Goal: Task Accomplishment & Management: Complete application form

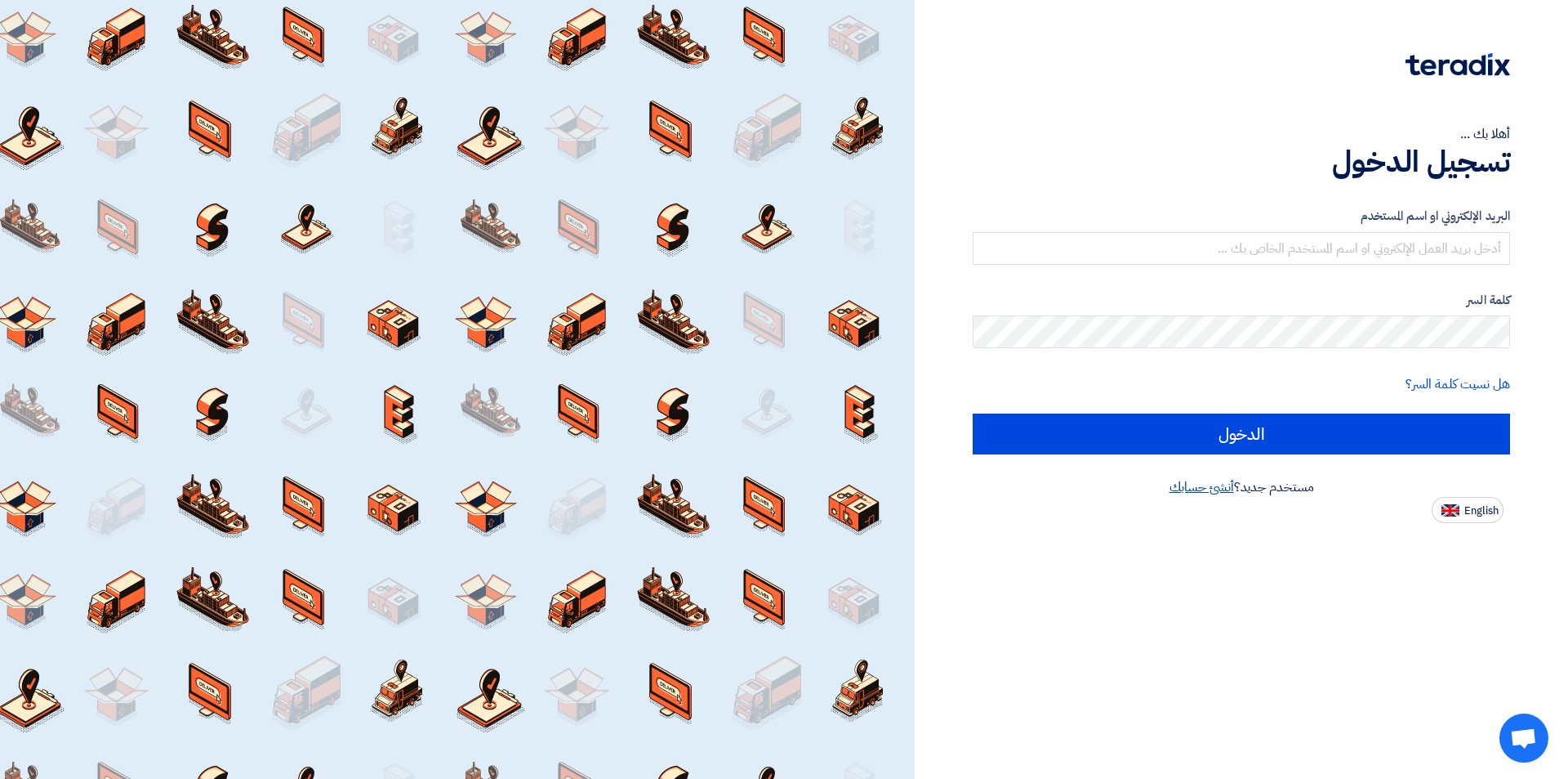
click at [1218, 489] on link "أنشئ حسابك" at bounding box center [1202, 487] width 65 height 20
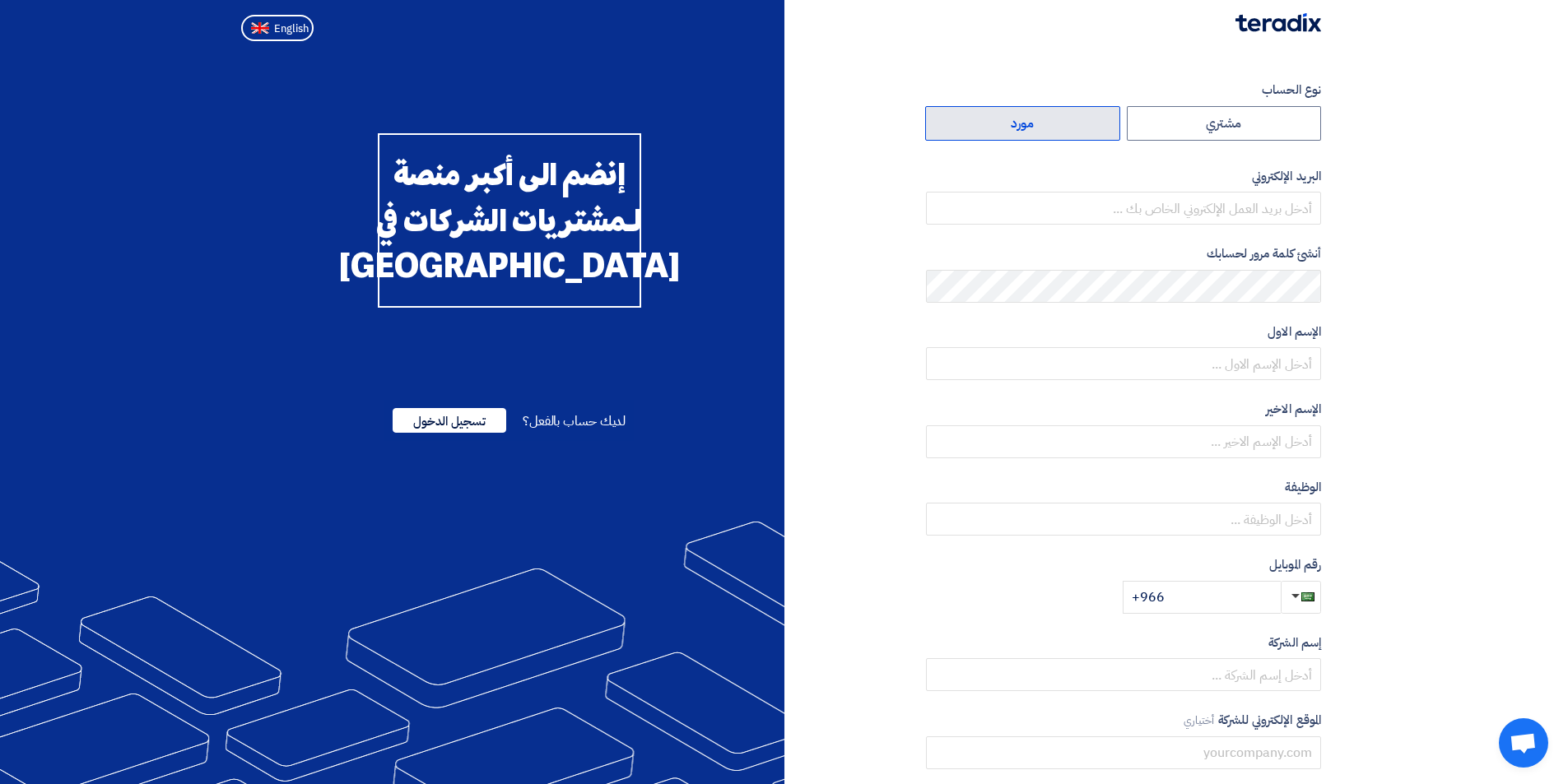
click at [1055, 130] on label "مورد" at bounding box center [1022, 124] width 195 height 35
click at [1055, 130] on input "مورد" at bounding box center [1022, 124] width 194 height 33
radio input "true"
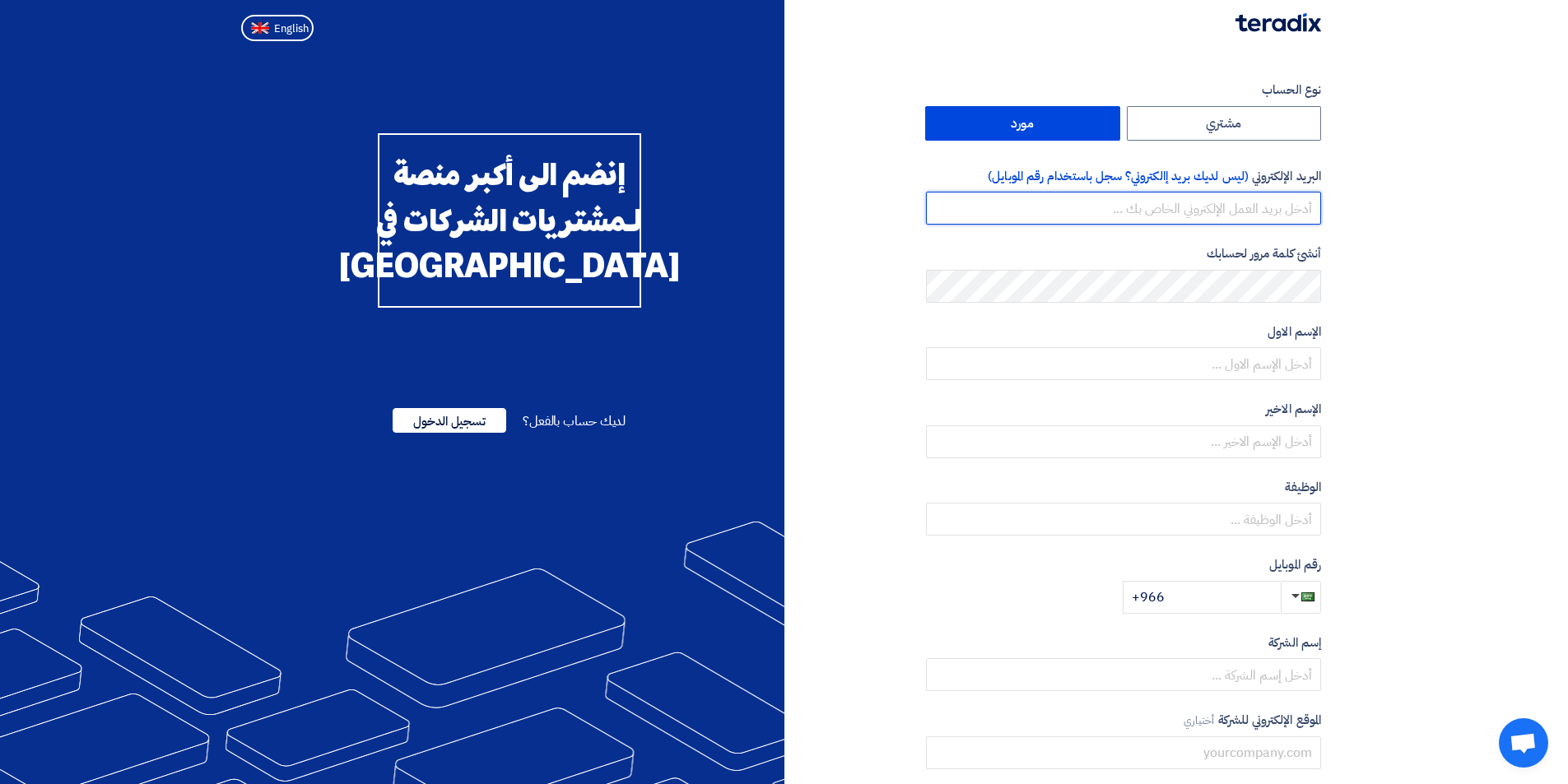
click at [1164, 217] on input "email" at bounding box center [1123, 208] width 395 height 33
type input "k.saad@purelight-ksa.com"
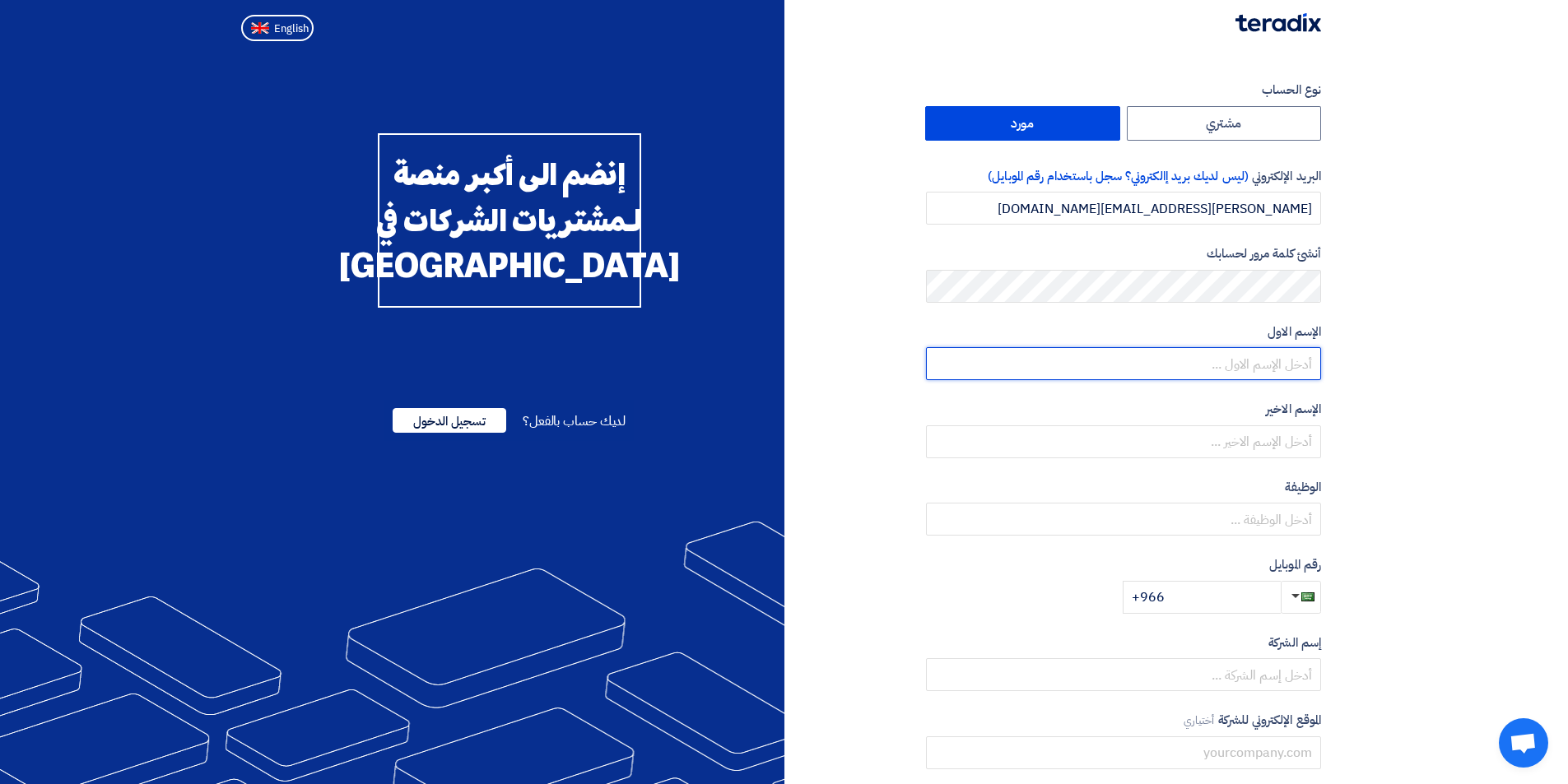
type input "K"
type input "khaled"
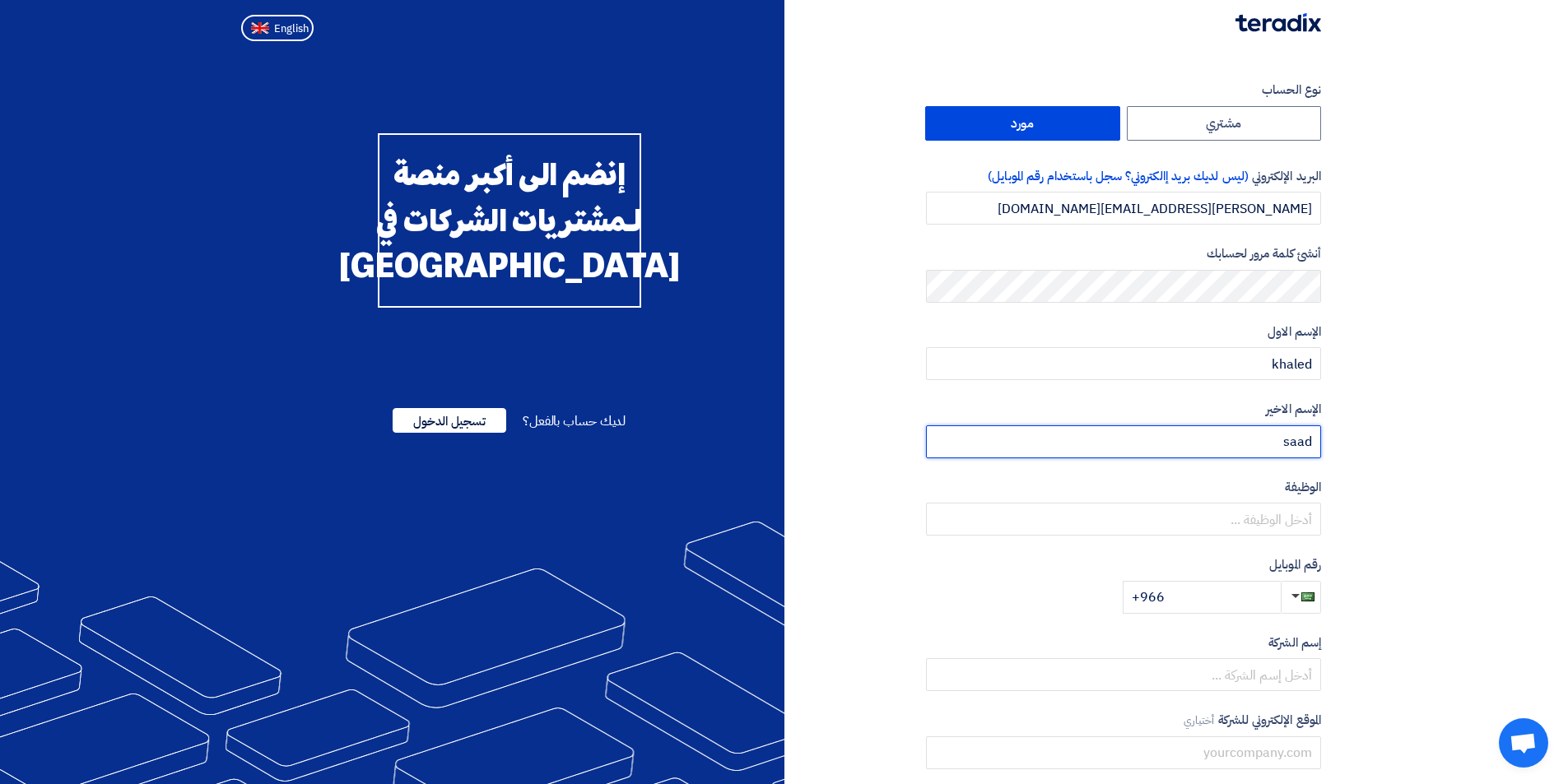
type input "saad"
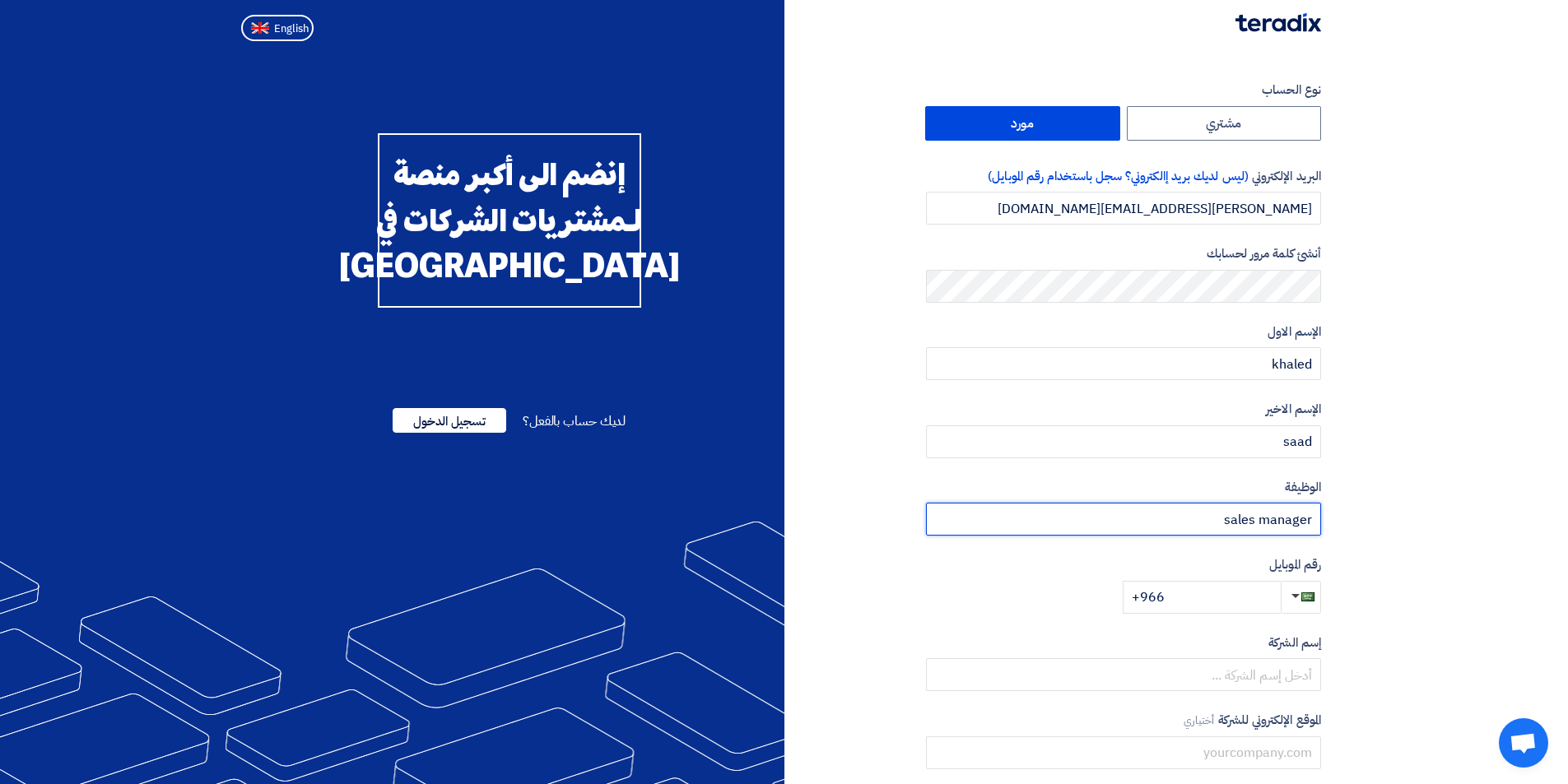
type input "sales manager"
click at [1210, 600] on input "+966" at bounding box center [1202, 597] width 158 height 33
type input "+966 539291333"
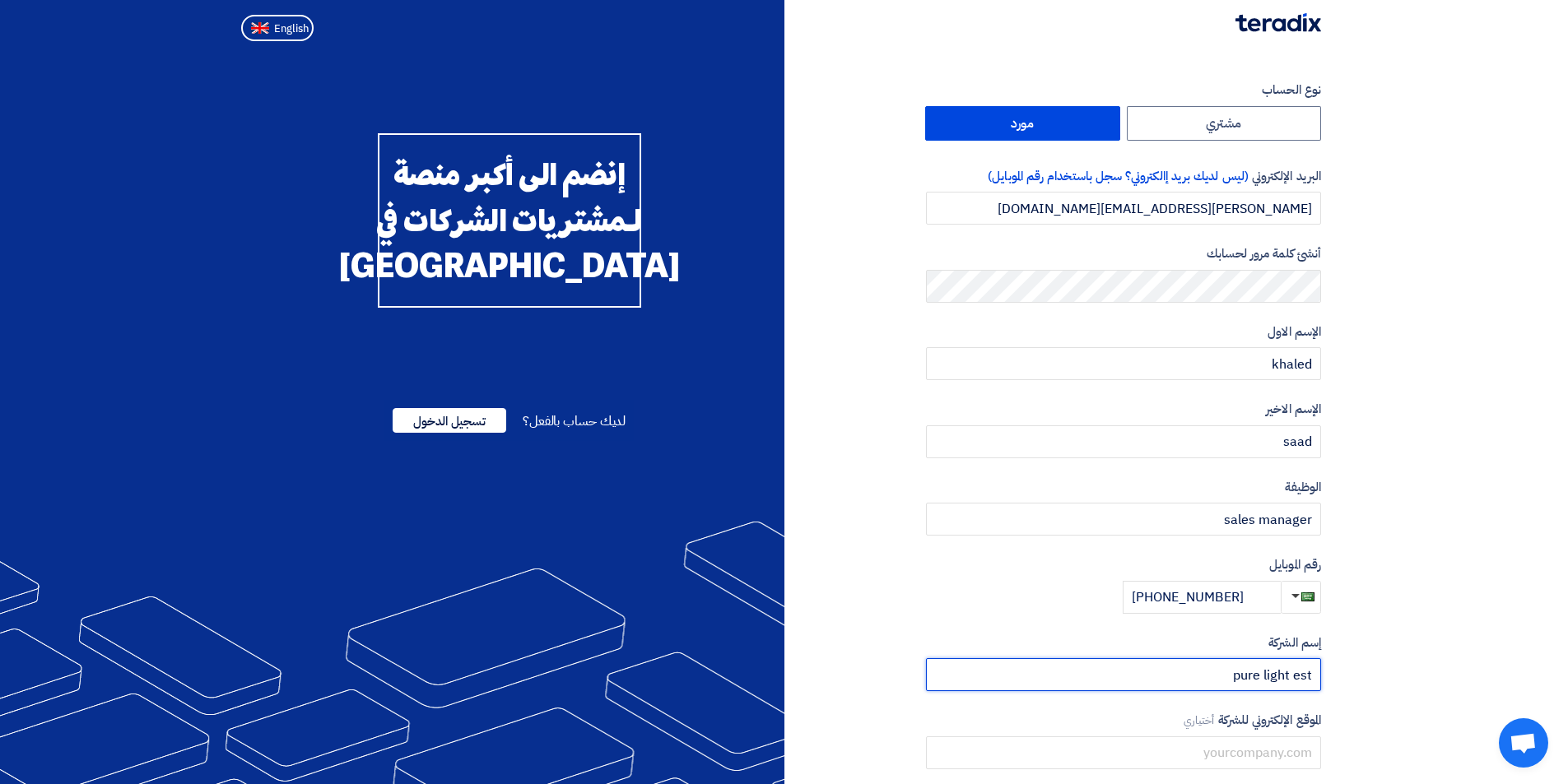
type input "pure light est"
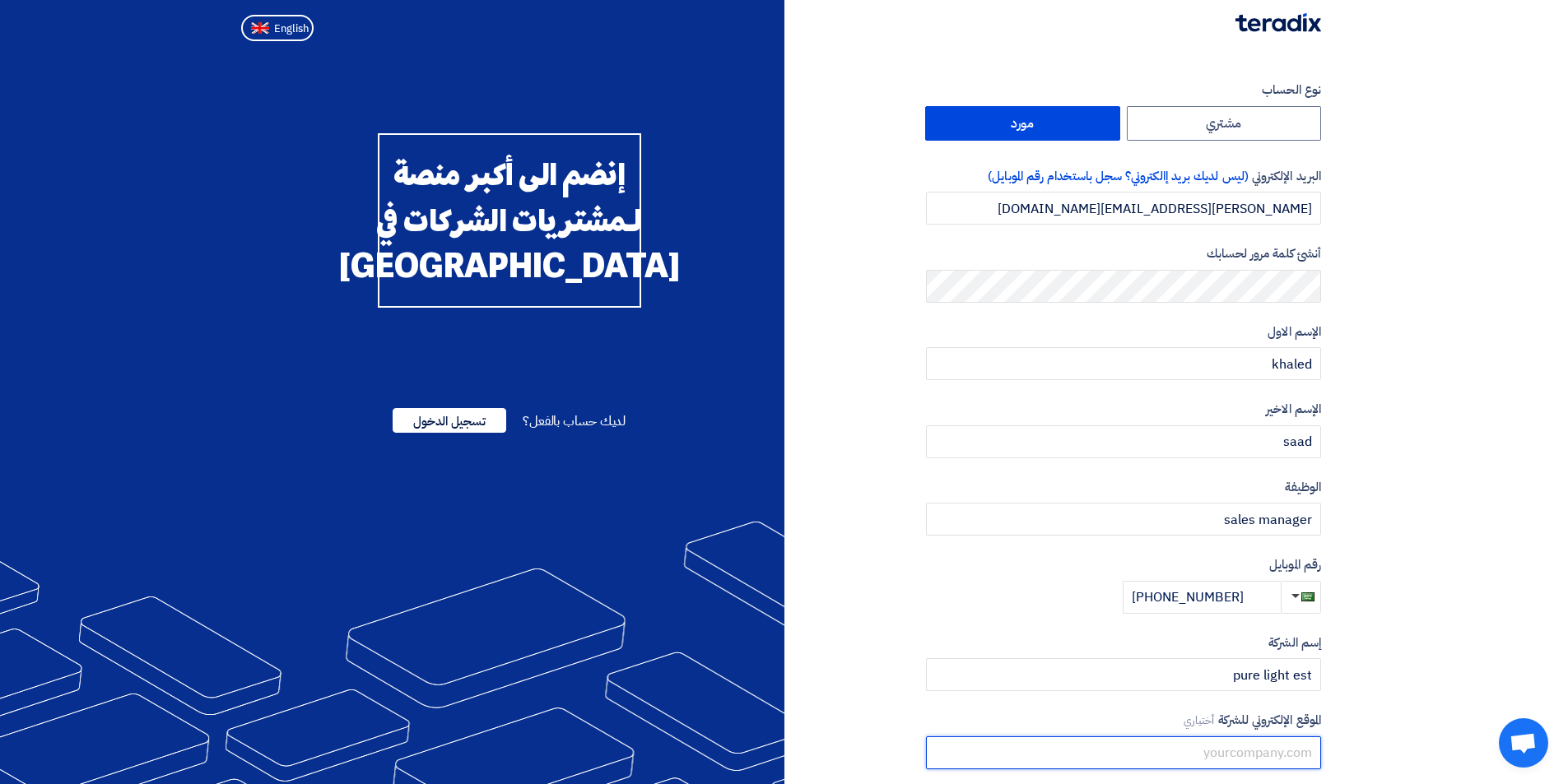
type input "p"
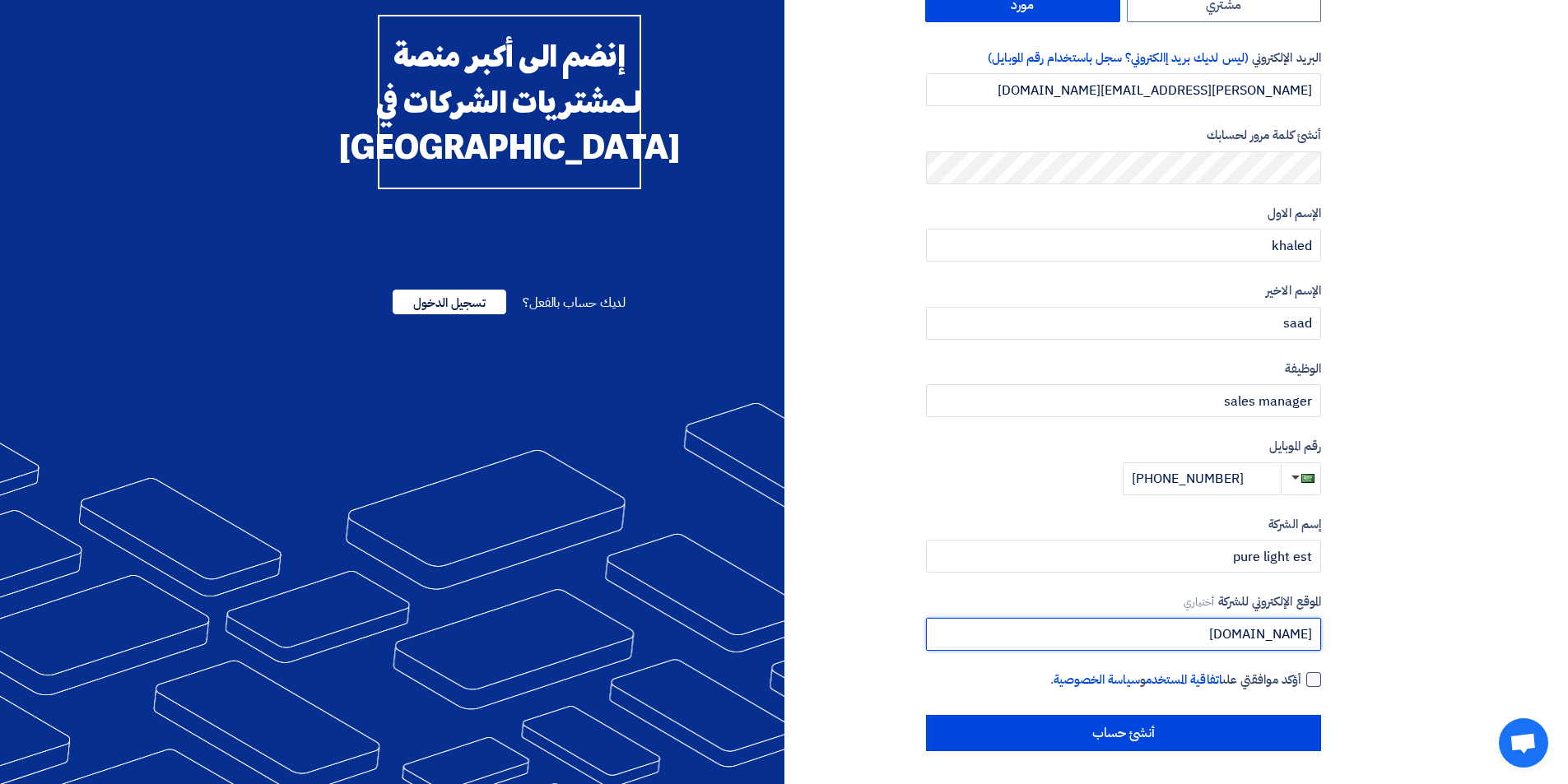
type input "www.purelight-ksa.com"
click at [1318, 681] on div at bounding box center [1314, 679] width 15 height 15
click at [1301, 681] on input "أؤكد موافقتي على اتفاقية المستخدم و سياسة الخصوصية ." at bounding box center [1104, 687] width 395 height 33
checkbox input "true"
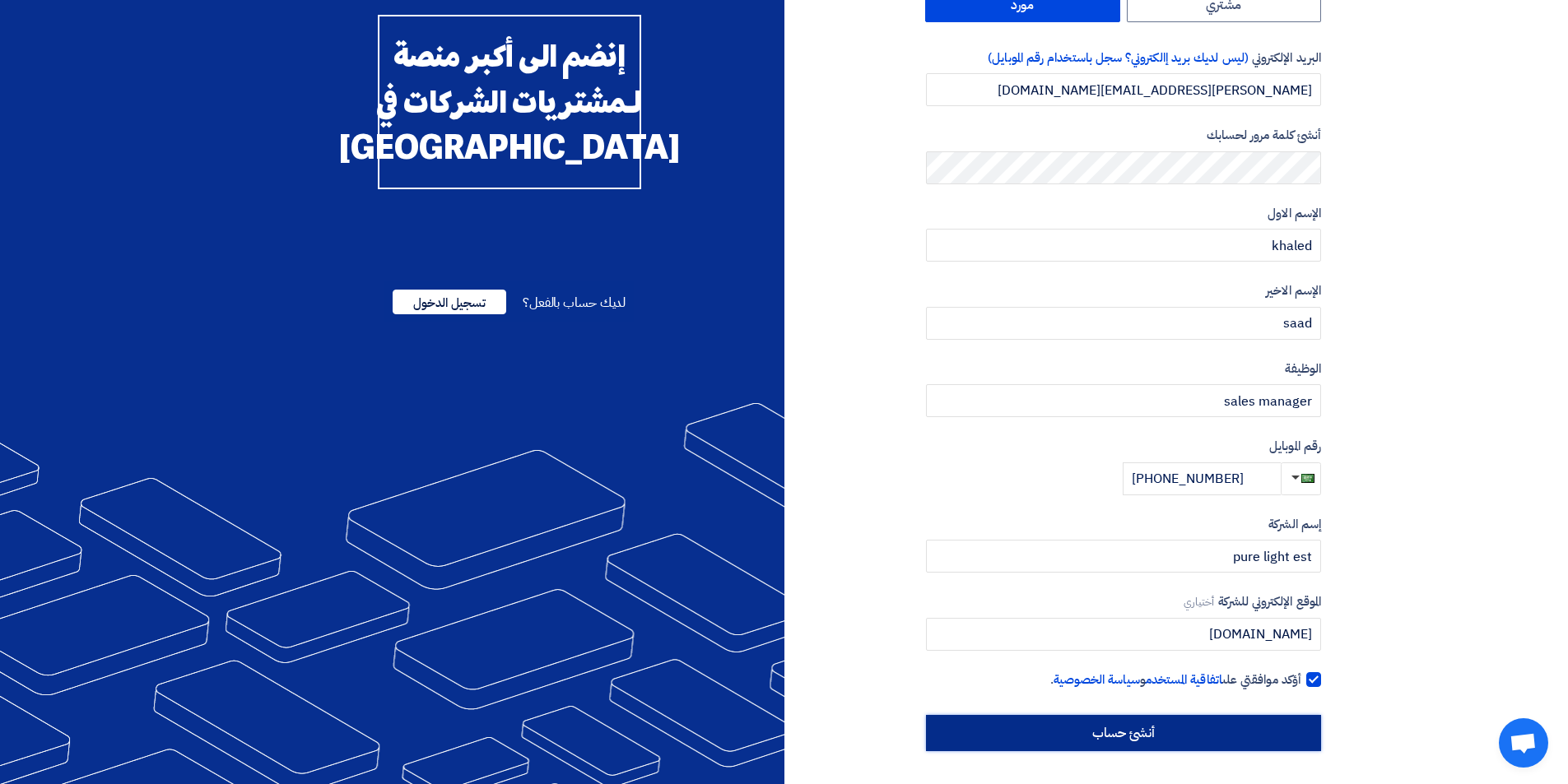
click at [1284, 734] on input "أنشئ حساب" at bounding box center [1123, 733] width 395 height 36
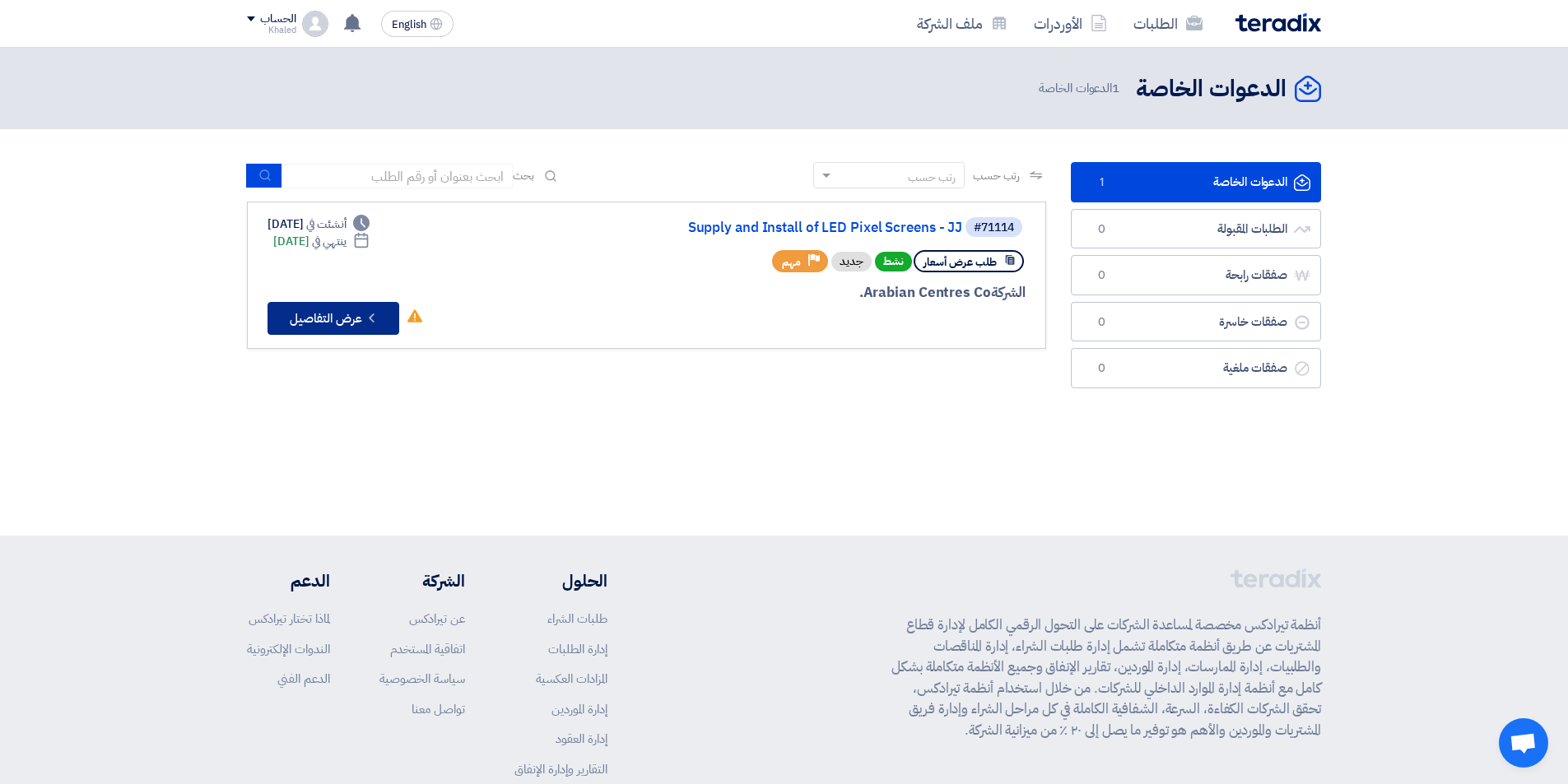
click at [324, 328] on button "Check details عرض التفاصيل" at bounding box center [334, 318] width 132 height 33
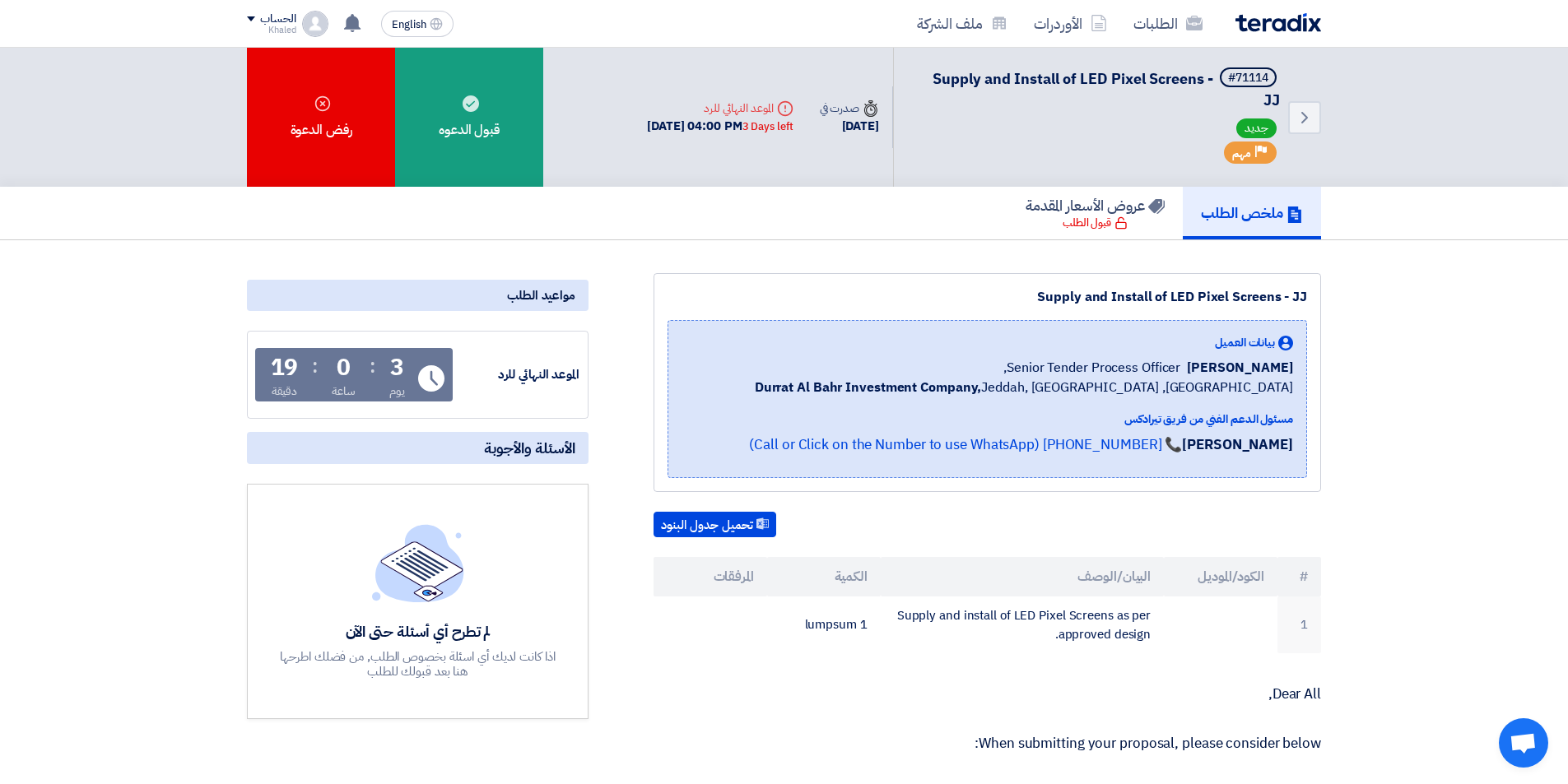
scroll to position [164, 0]
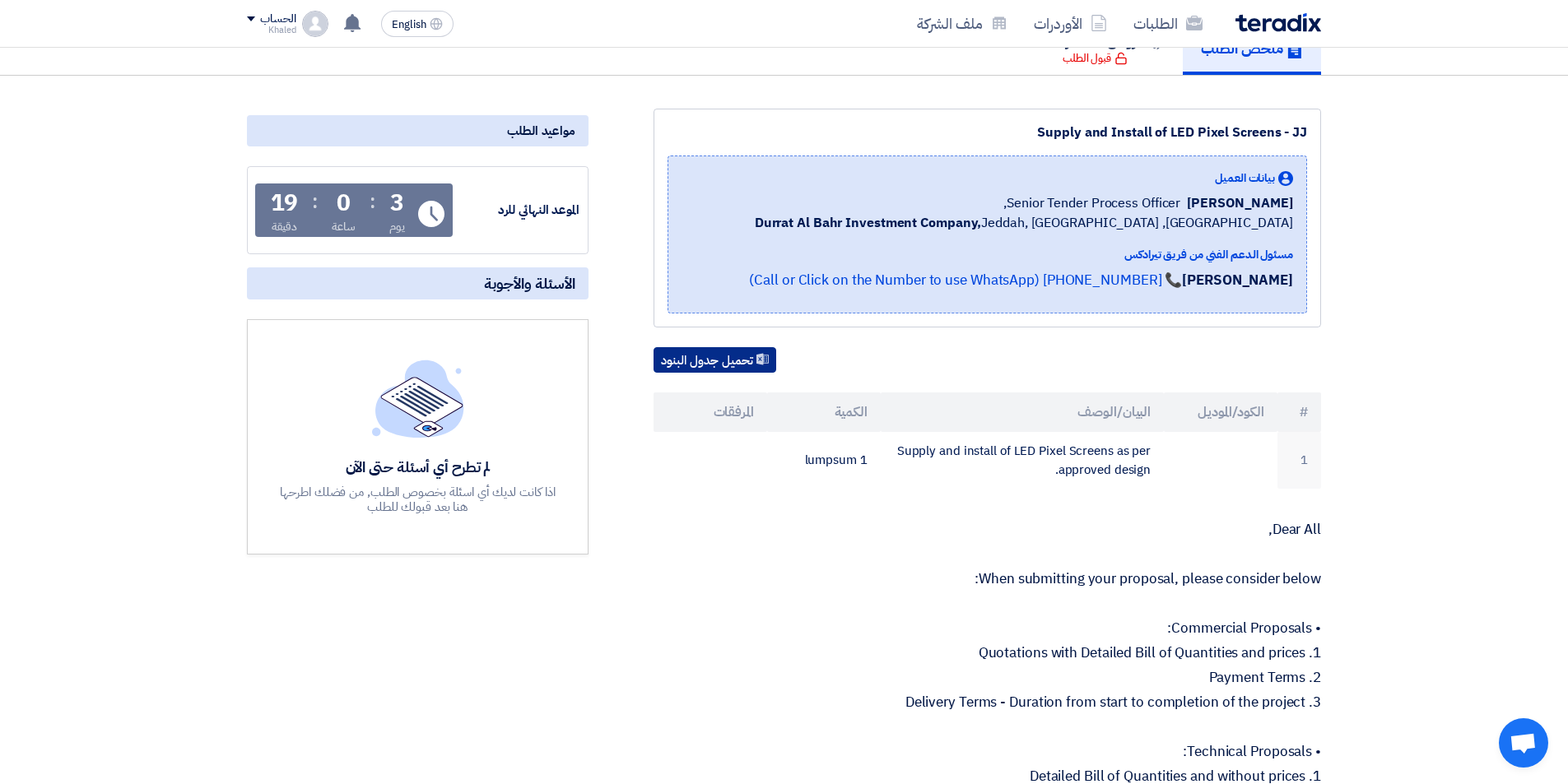
click at [733, 366] on button "تحميل جدول البنود" at bounding box center [715, 360] width 123 height 27
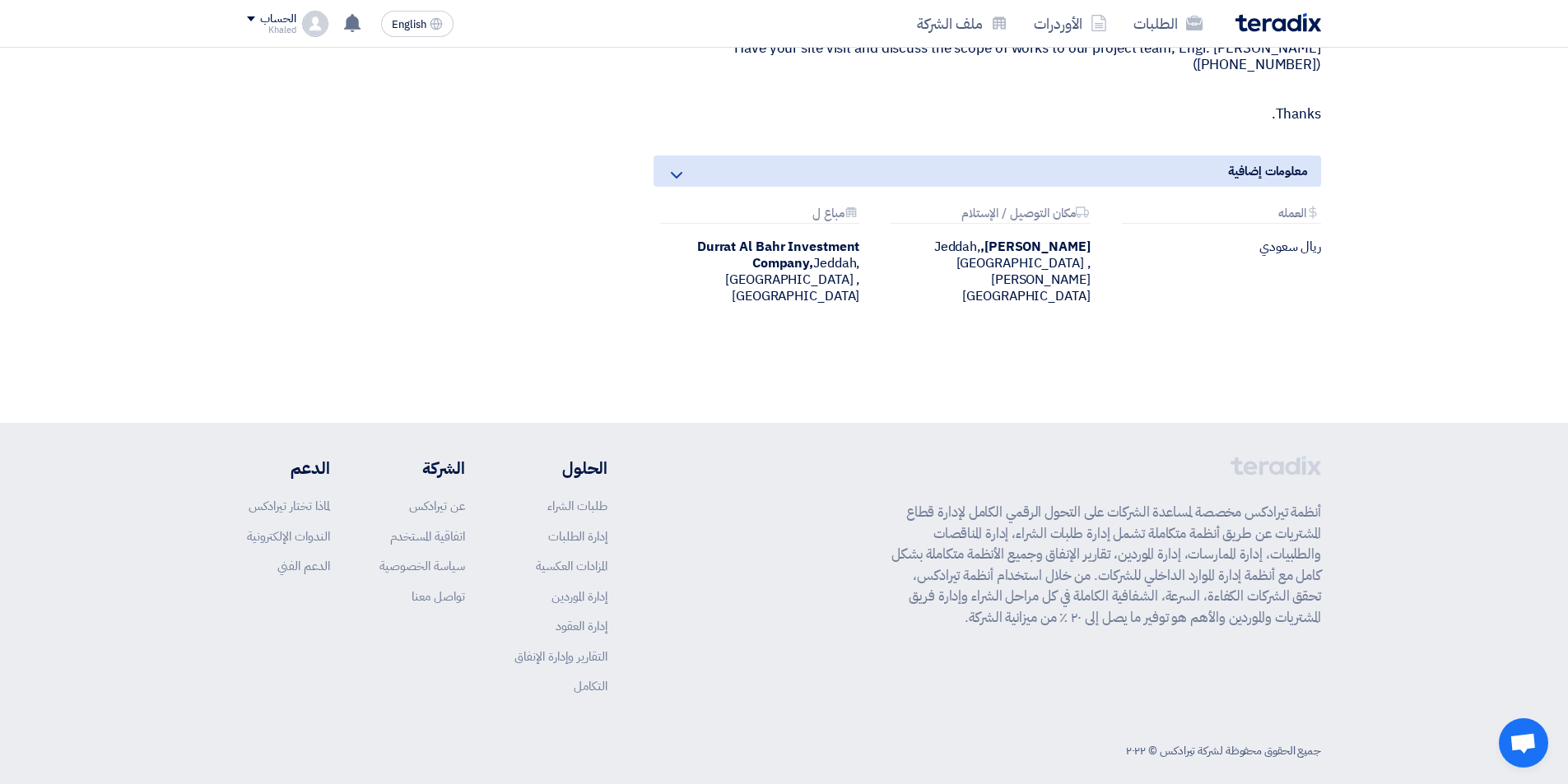
scroll to position [662, 0]
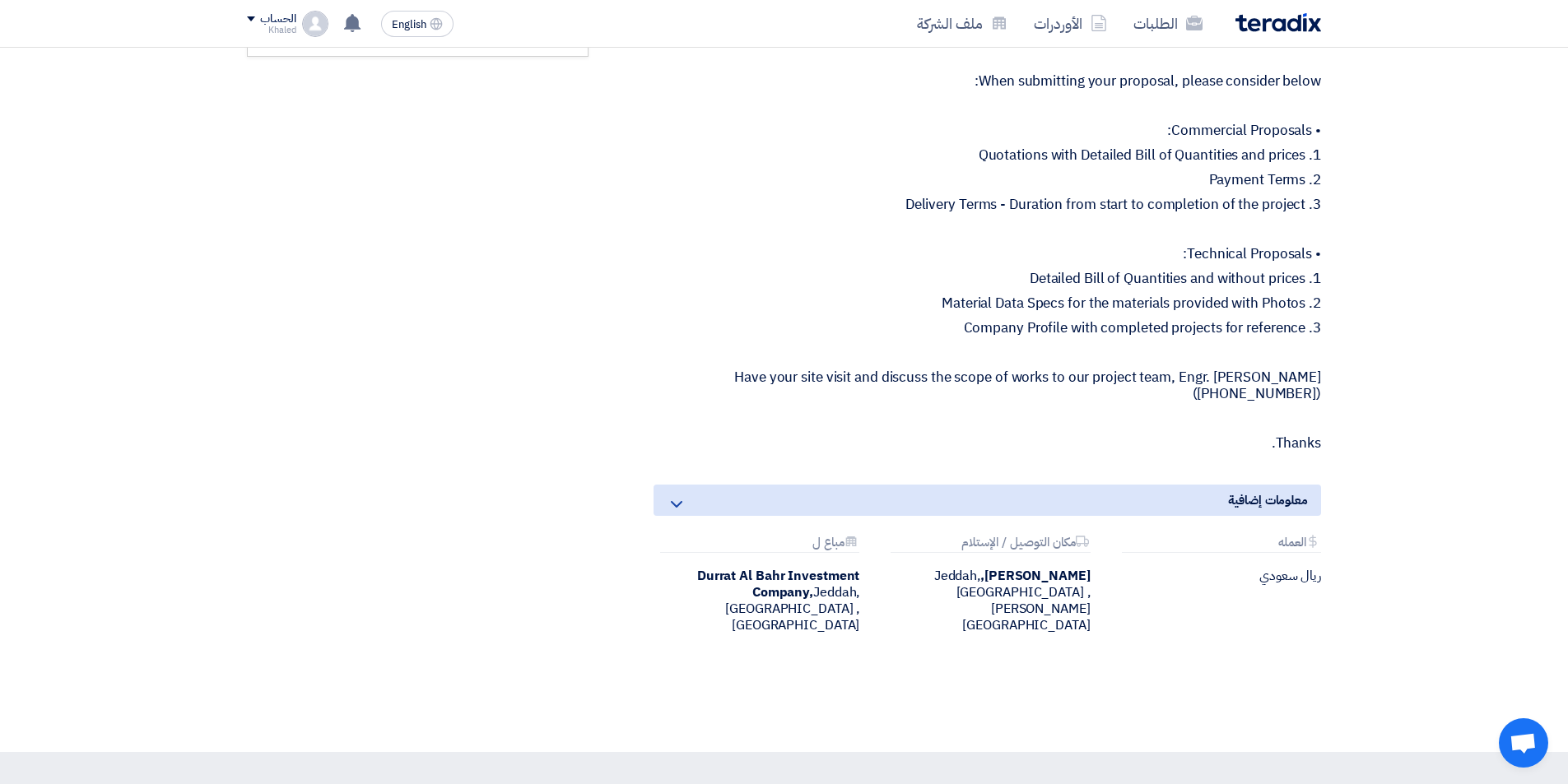
click at [717, 502] on div "معلومات إضافية" at bounding box center [987, 500] width 668 height 31
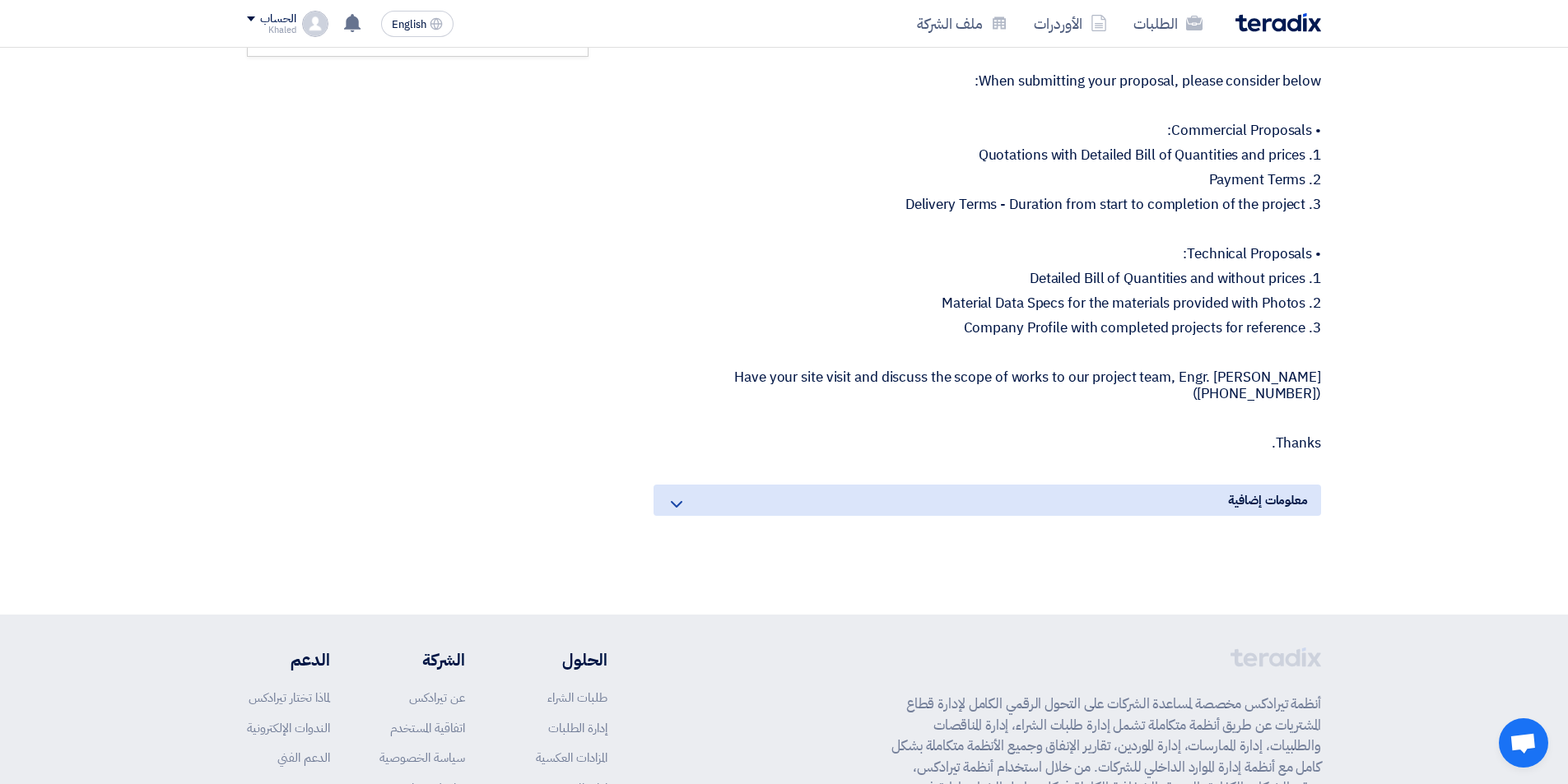
click at [717, 502] on div "معلومات إضافية" at bounding box center [987, 500] width 668 height 31
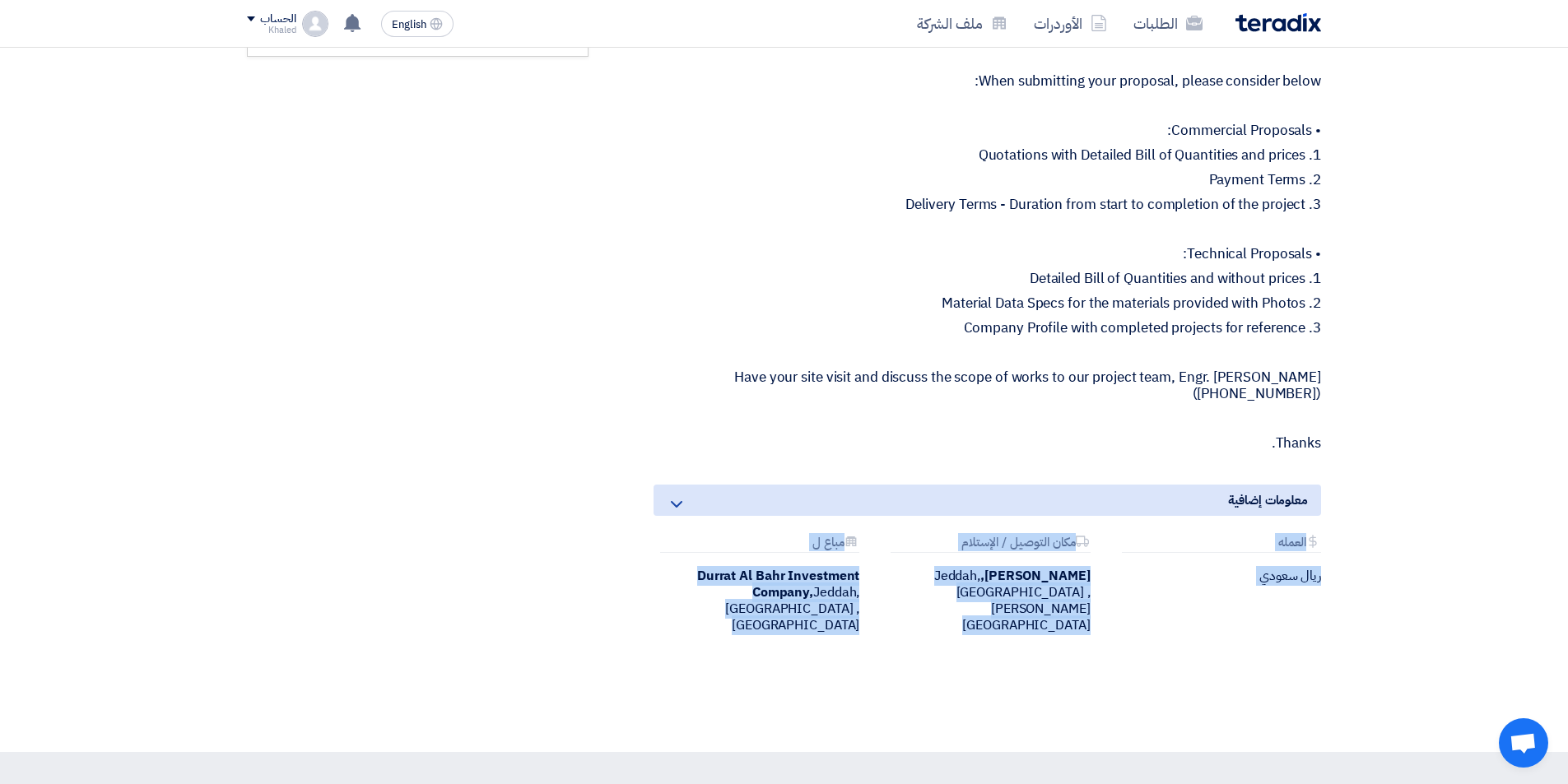
click at [944, 480] on div "Supply and Install of LED Pixel Screens - JJ بيانات العميل Dowel Sanchez Senior…" at bounding box center [967, 142] width 732 height 1062
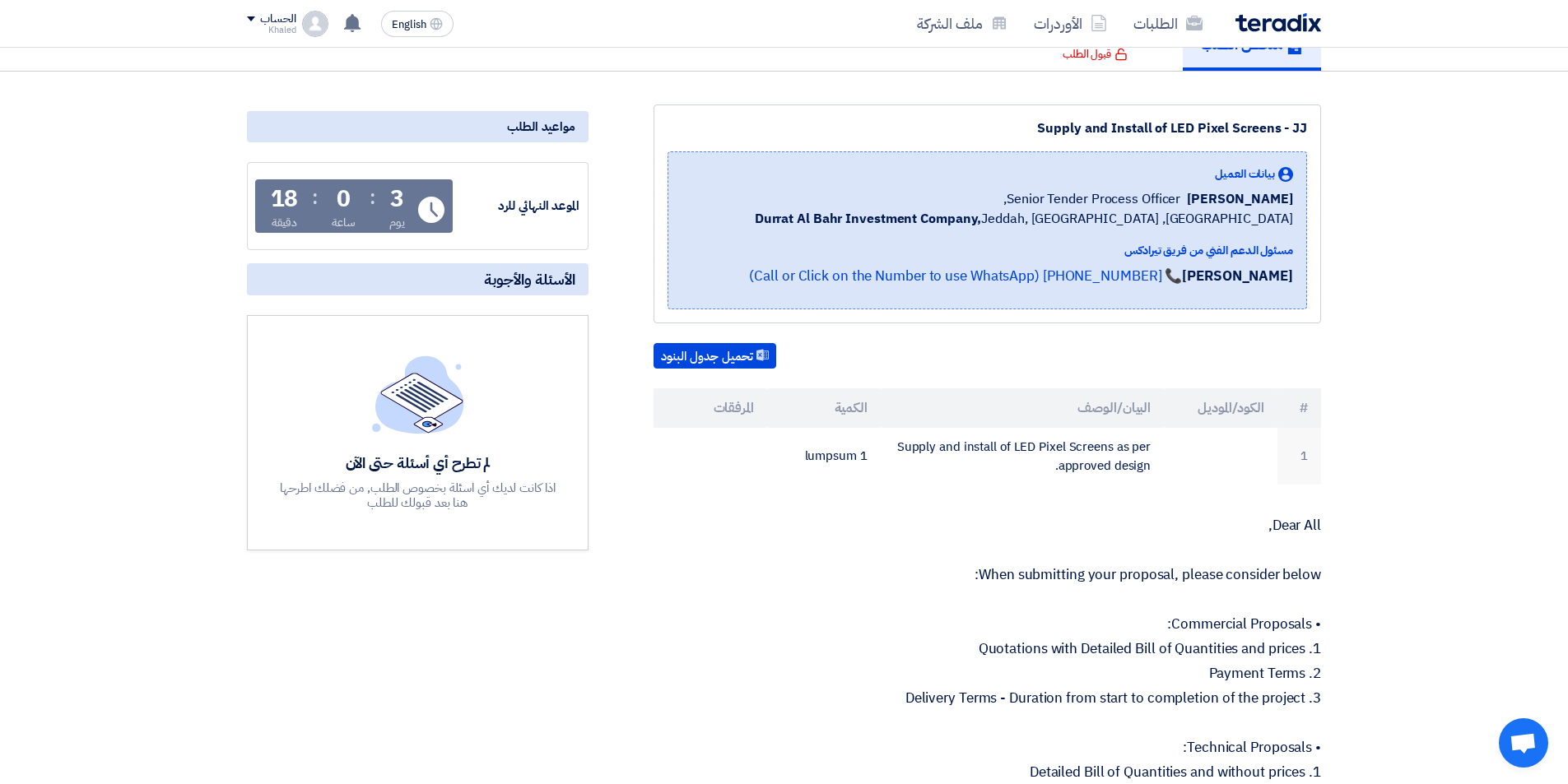
scroll to position [4, 0]
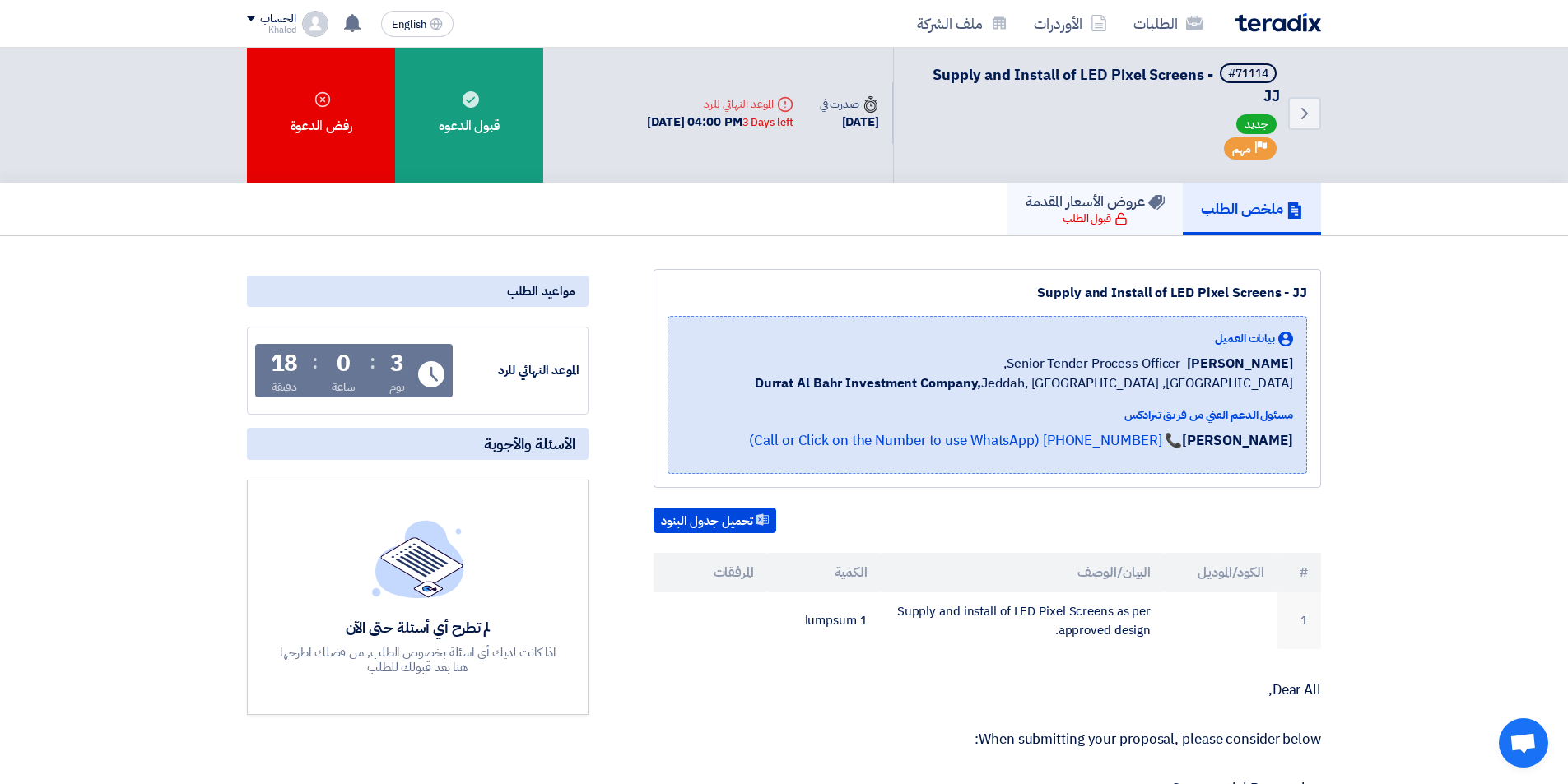
click at [1072, 208] on h5 "عروض الأسعار المقدمة" at bounding box center [1095, 201] width 139 height 19
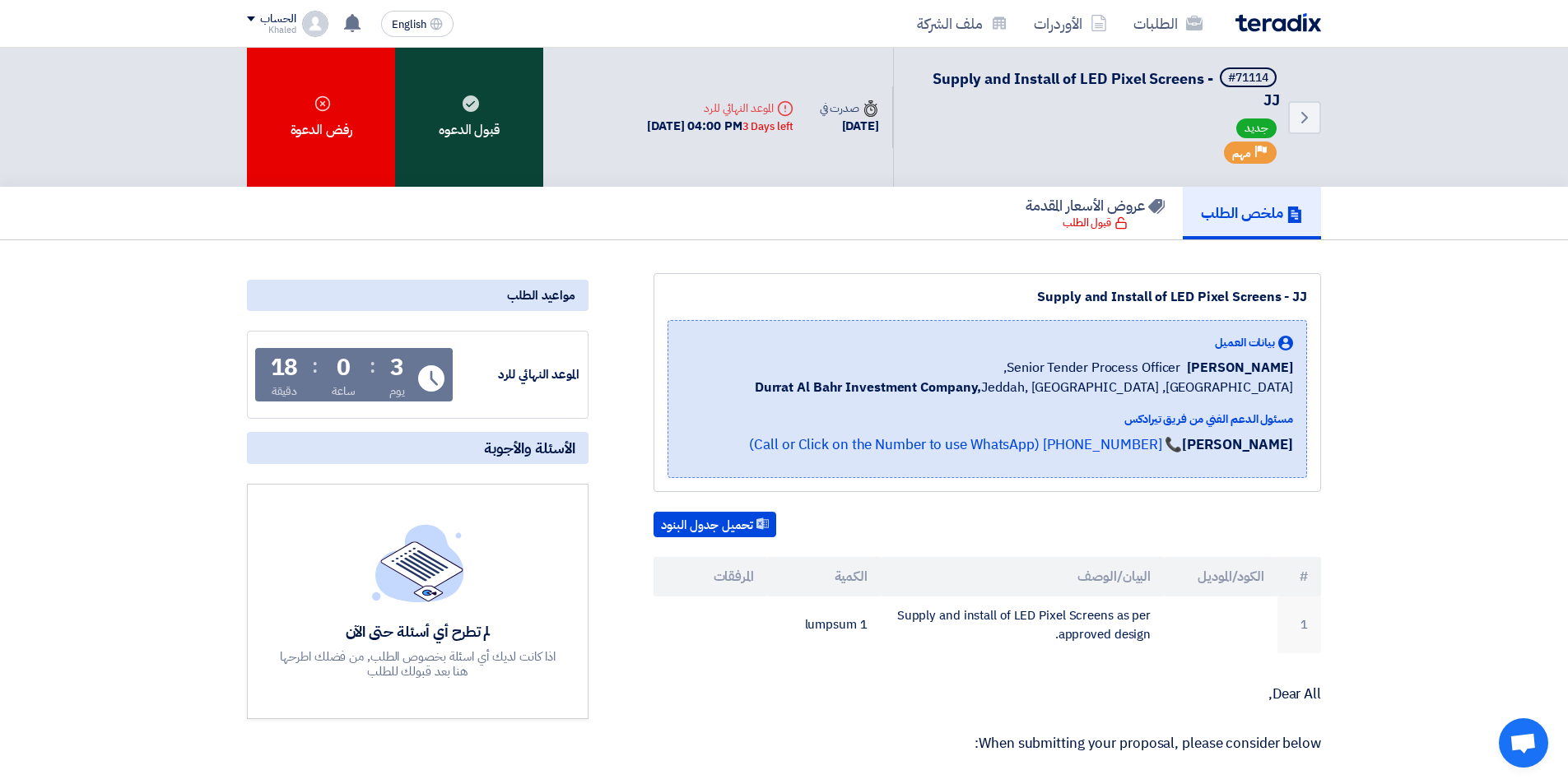
click at [443, 110] on div "قبول الدعوه" at bounding box center [469, 117] width 148 height 139
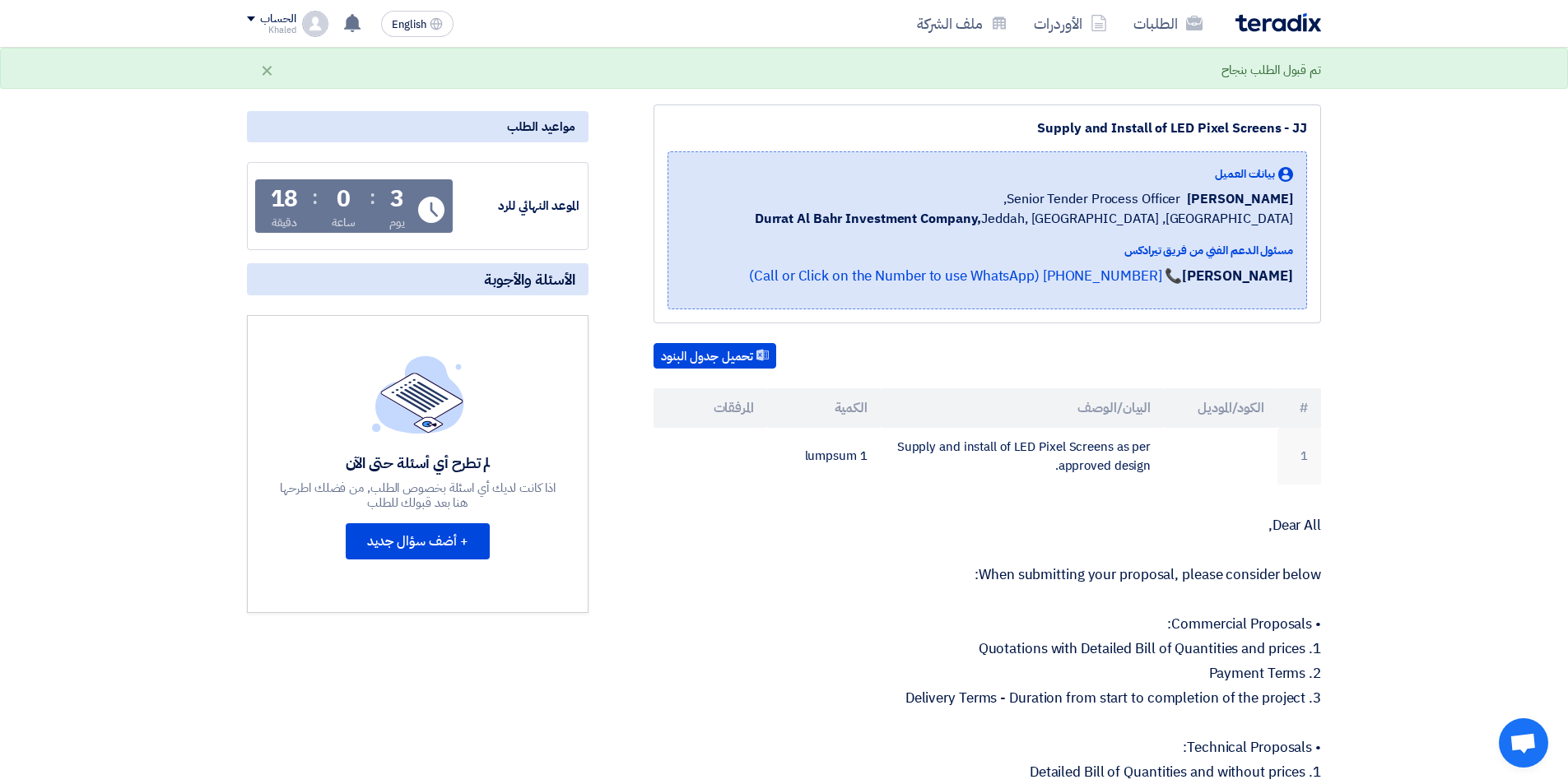
scroll to position [4, 0]
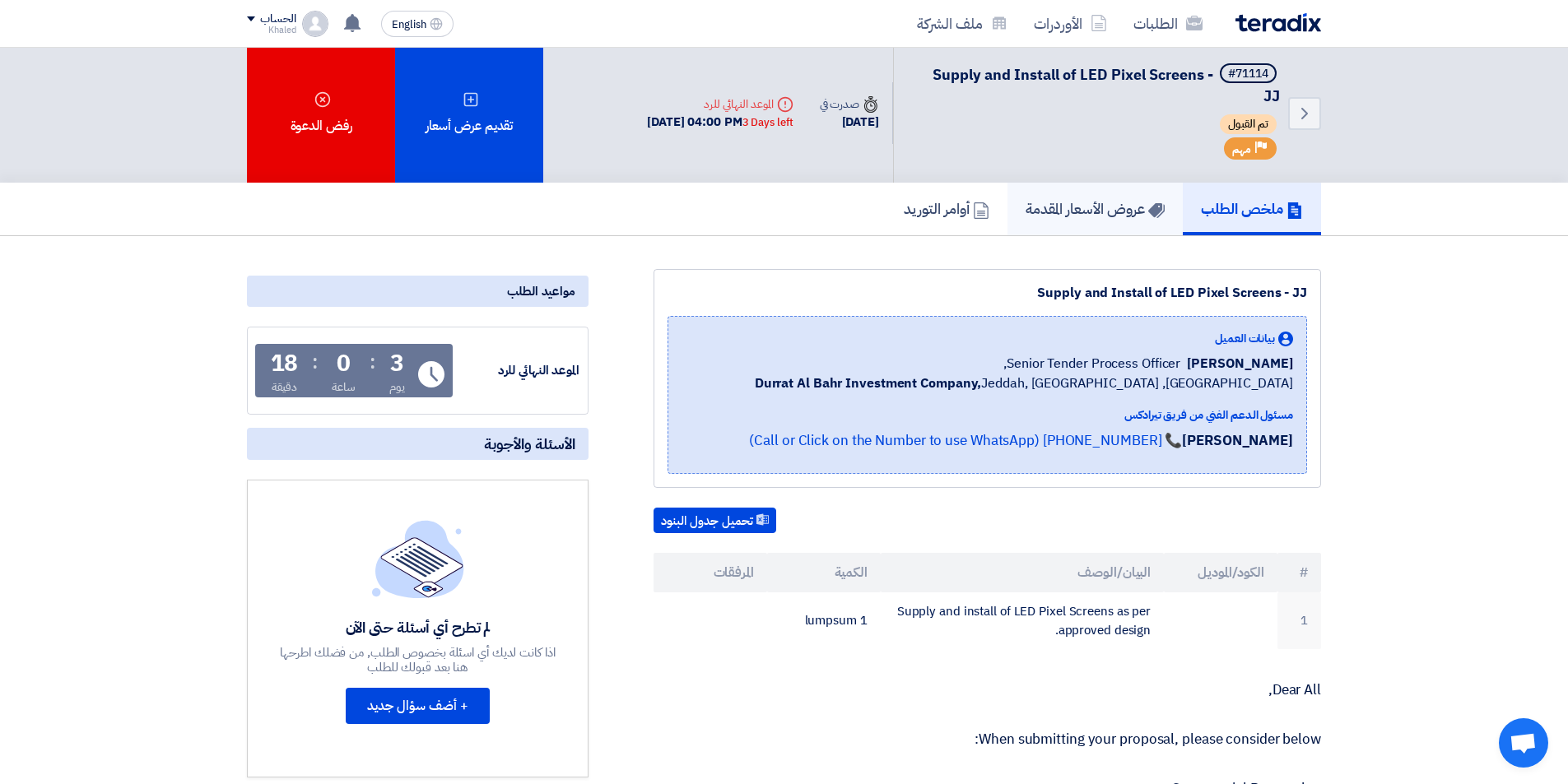
click at [1092, 202] on h5 "عروض الأسعار المقدمة" at bounding box center [1095, 208] width 139 height 19
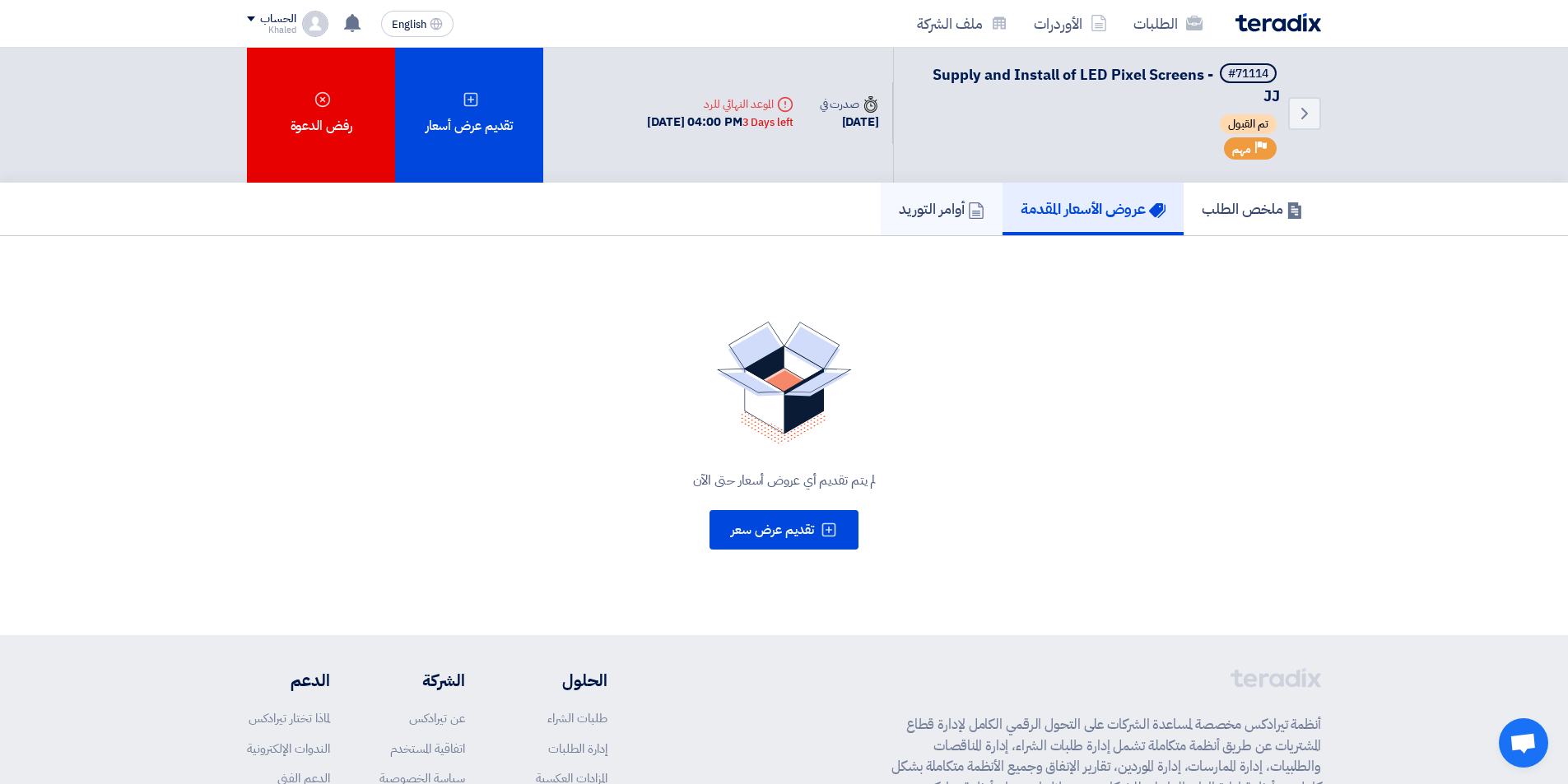
click at [931, 211] on h5 "أوامر التوريد" at bounding box center [941, 208] width 85 height 19
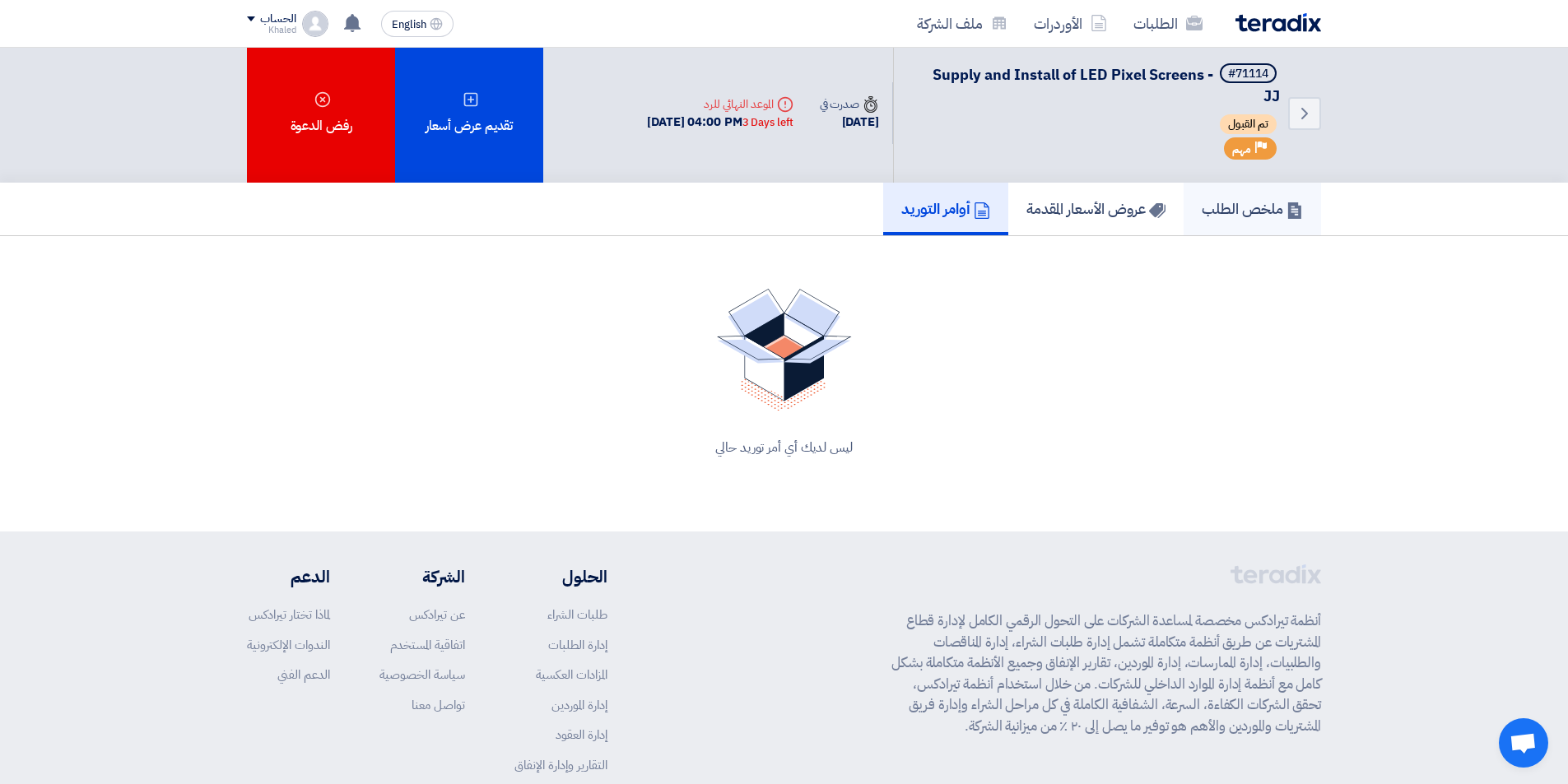
click at [1233, 204] on h5 "ملخص الطلب" at bounding box center [1252, 208] width 101 height 19
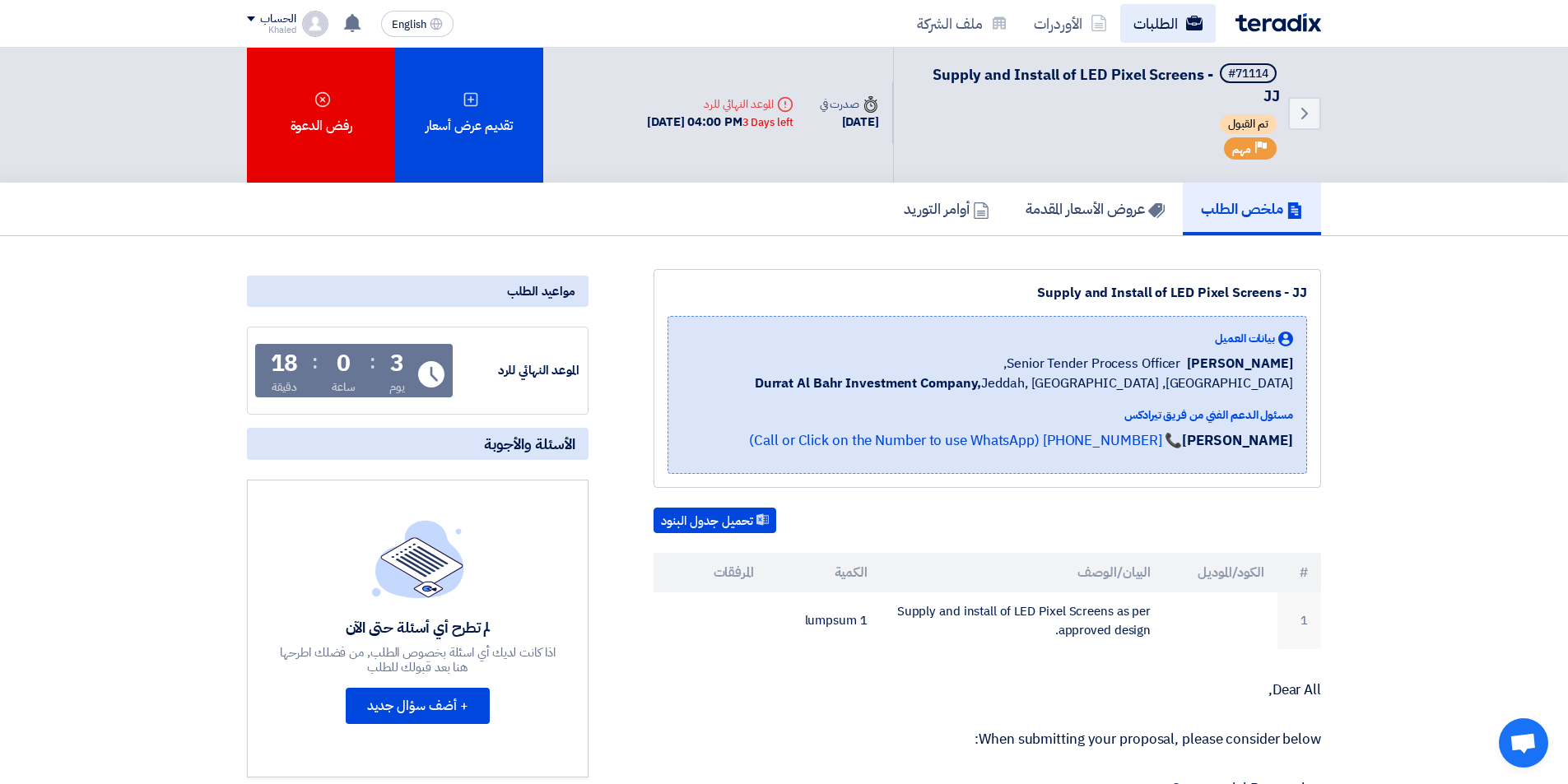
click at [1168, 18] on link "الطلبات" at bounding box center [1168, 23] width 95 height 39
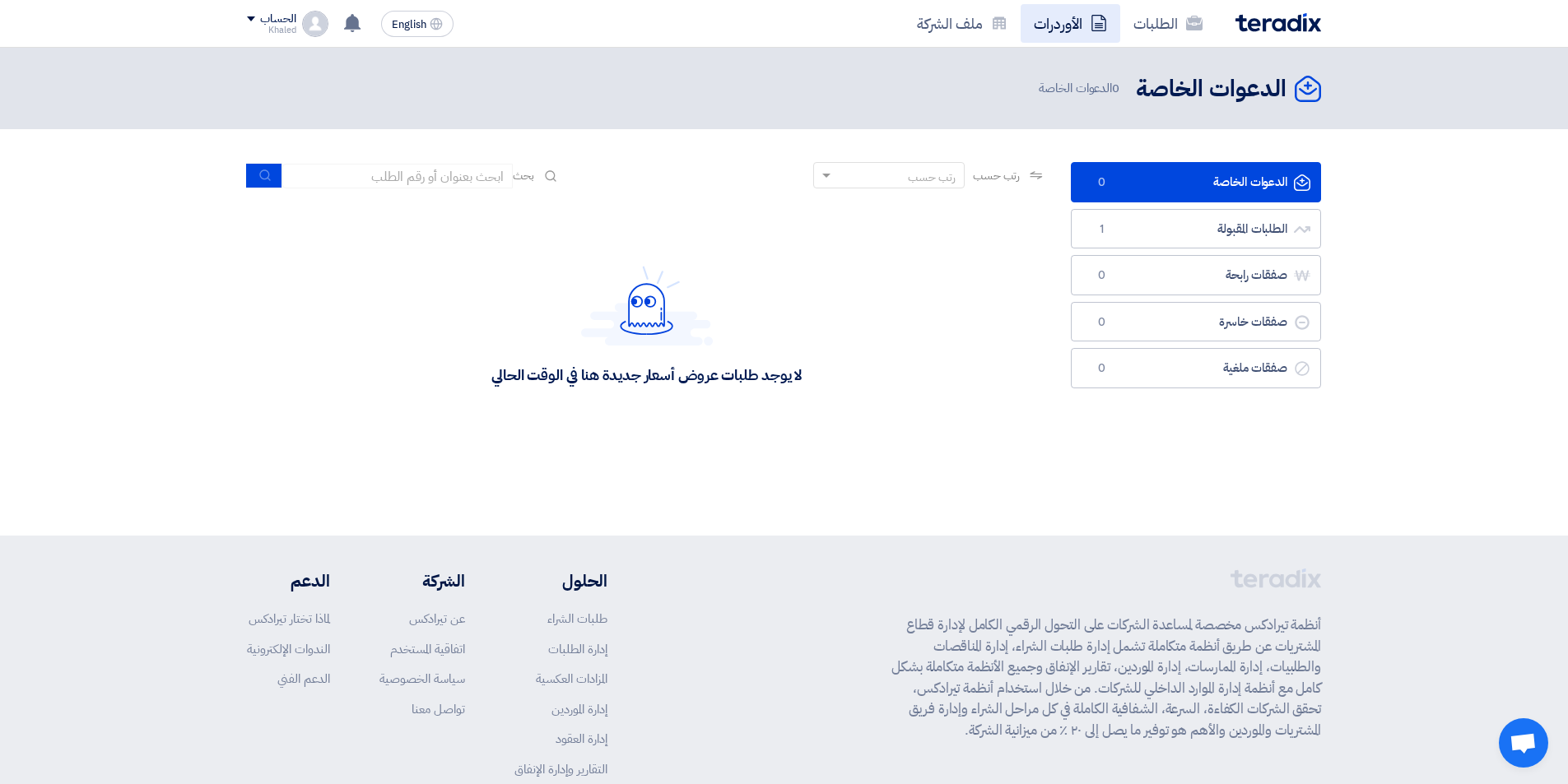
click at [1075, 27] on link "الأوردرات" at bounding box center [1070, 23] width 100 height 39
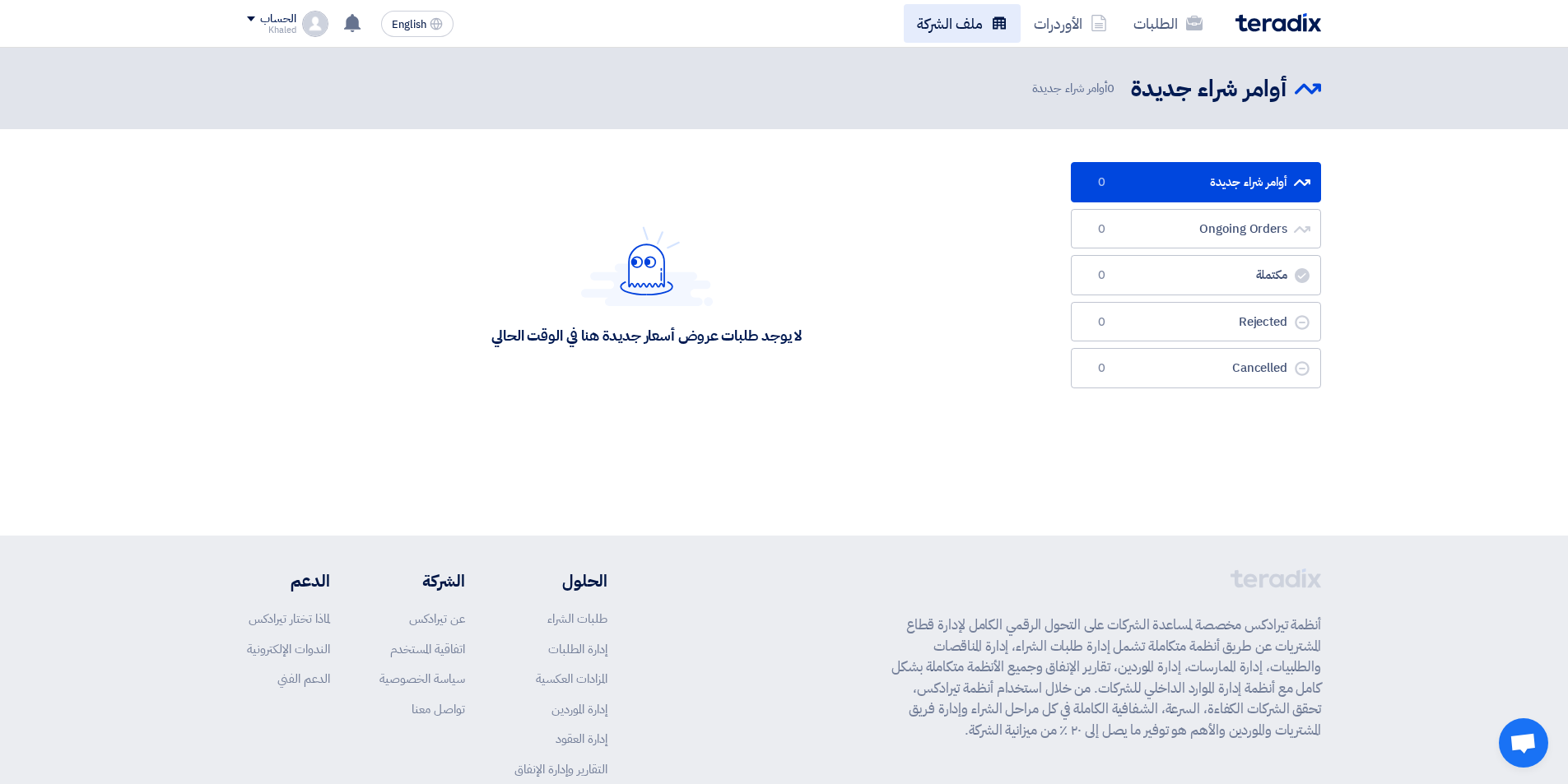
click at [1003, 28] on icon at bounding box center [999, 23] width 17 height 17
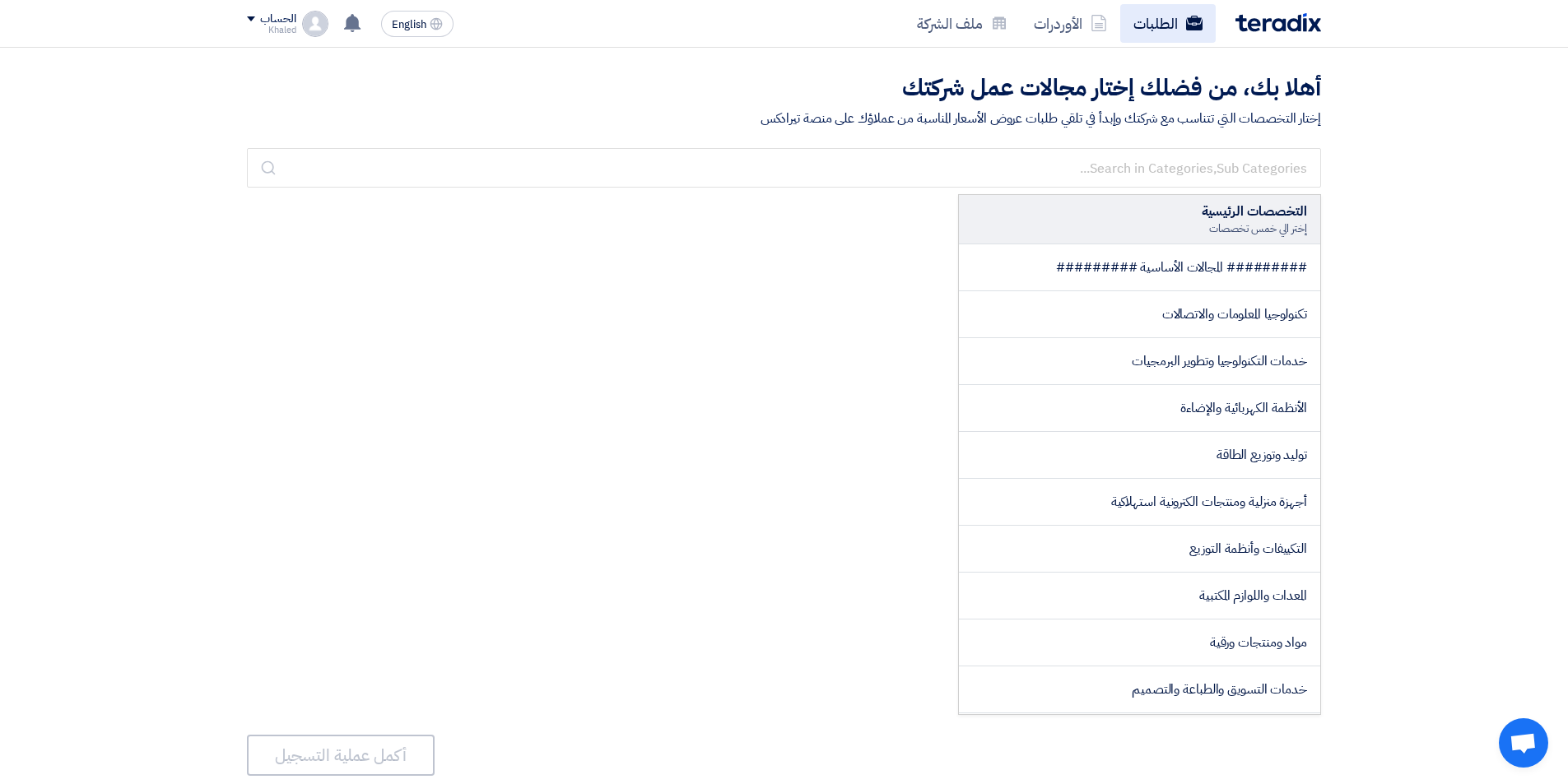
click at [1149, 28] on link "الطلبات" at bounding box center [1168, 23] width 95 height 39
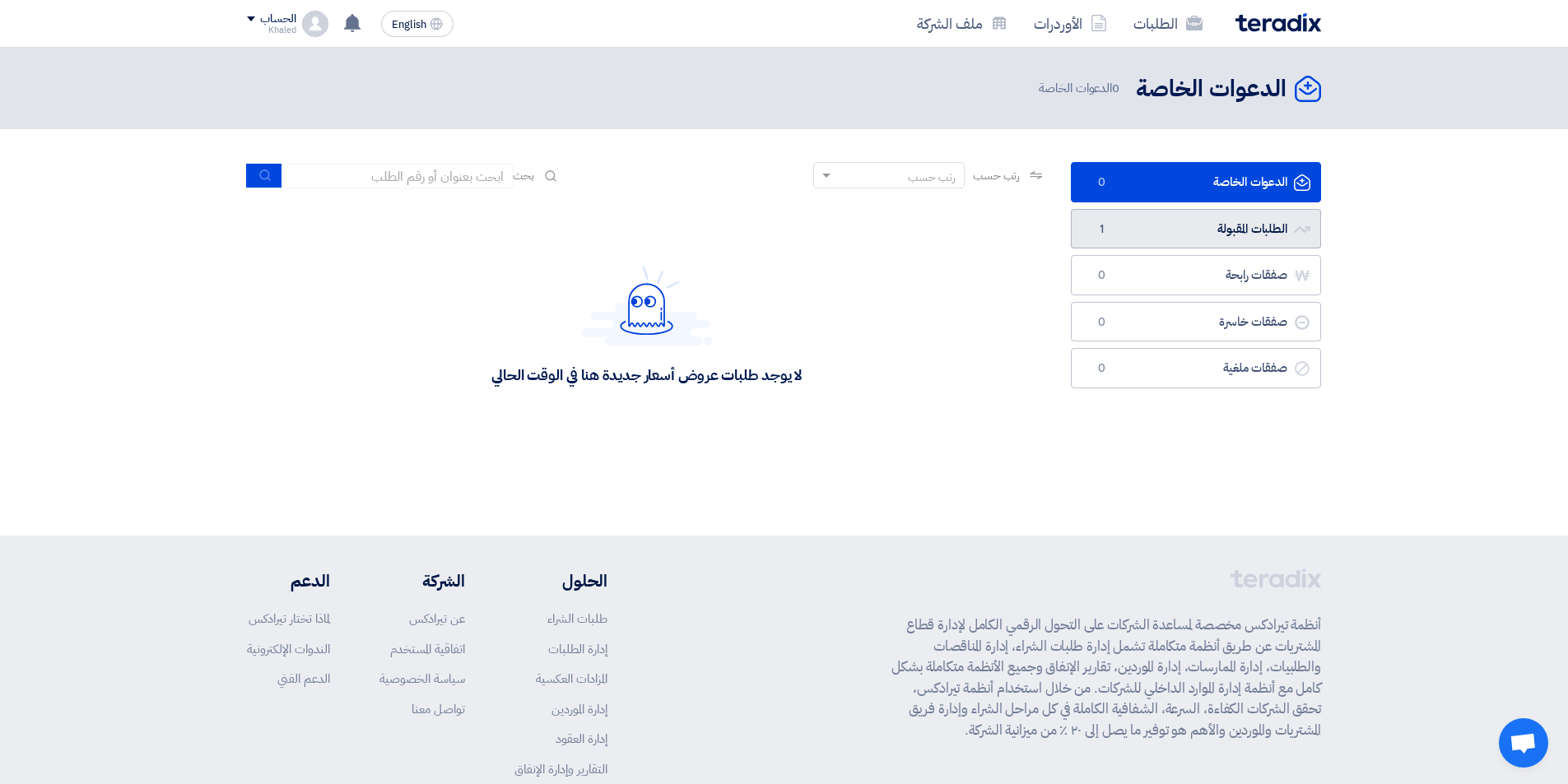
click at [1196, 244] on link "الطلبات المقبولة الطلبات المقبولة 1" at bounding box center [1195, 229] width 250 height 40
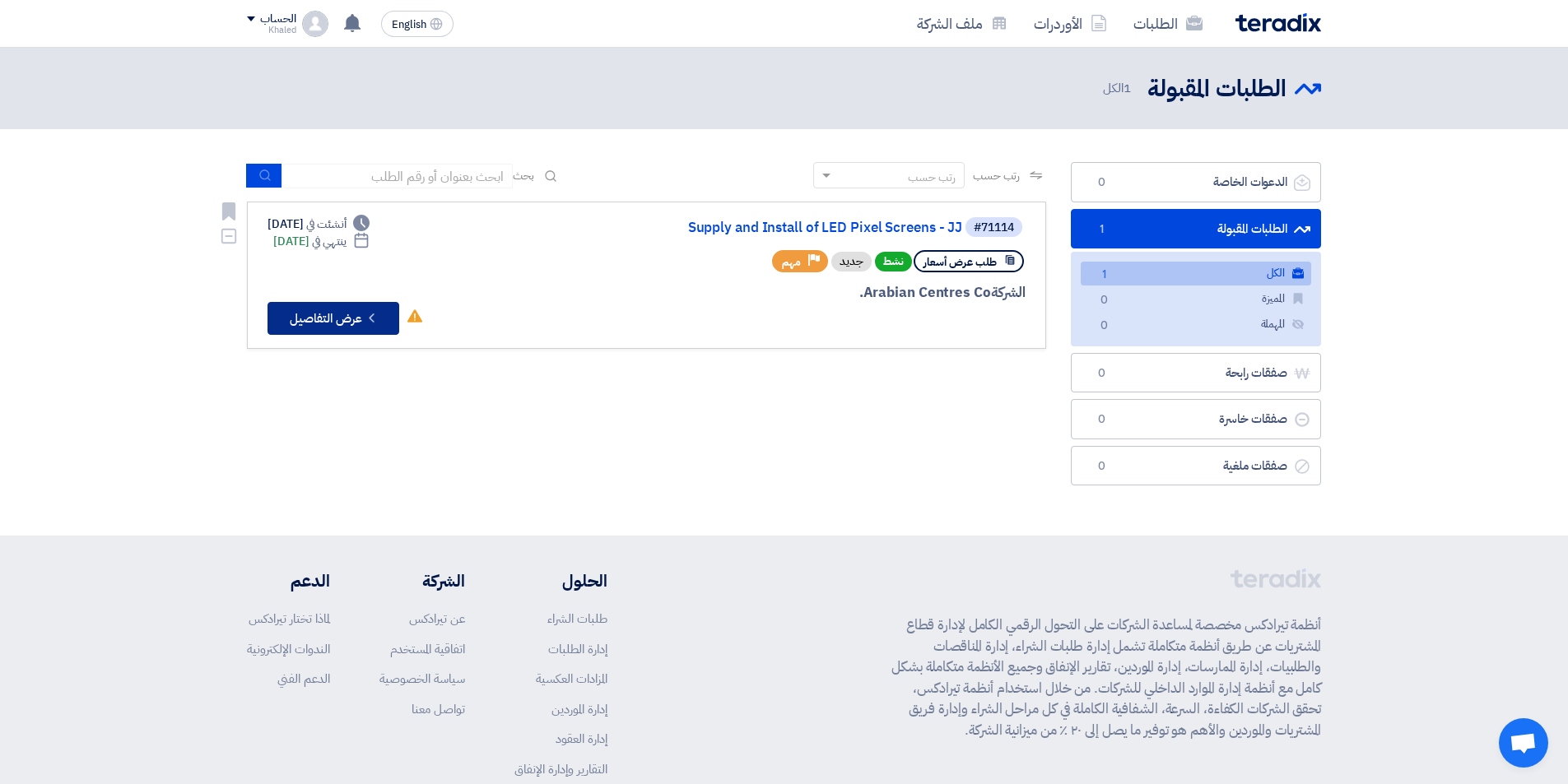
click at [336, 323] on button "Check details عرض التفاصيل" at bounding box center [334, 318] width 132 height 33
